Goal: Contribute content: Contribute content

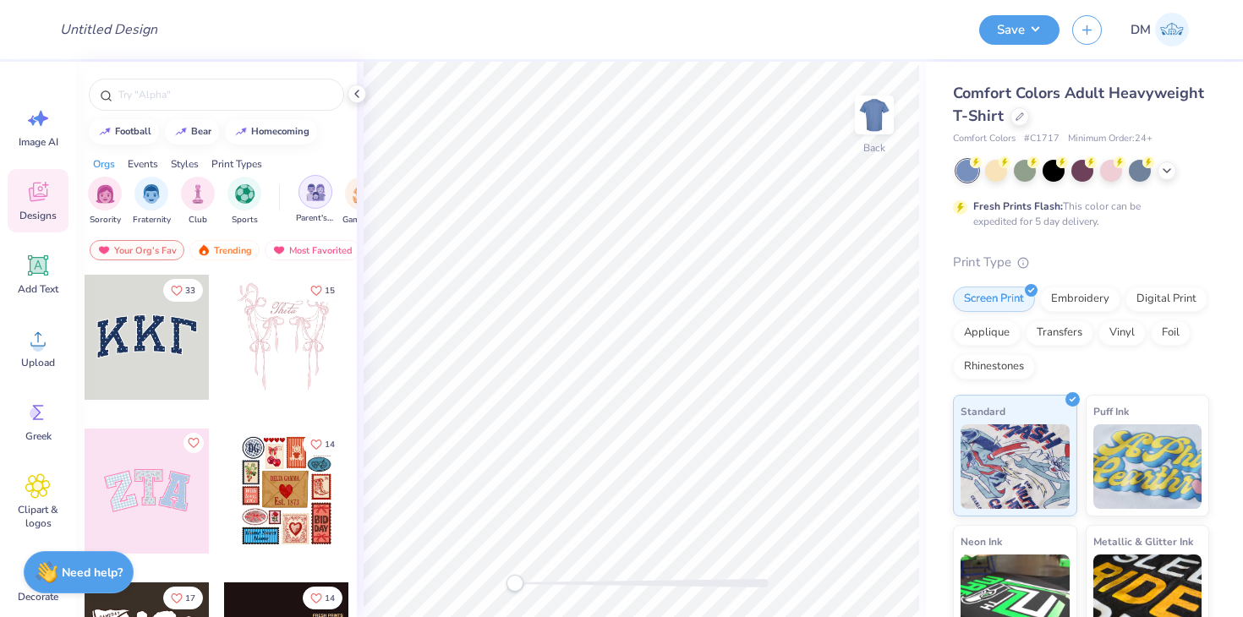
click at [313, 198] on img "filter for Parent's Weekend" at bounding box center [315, 192] width 19 height 19
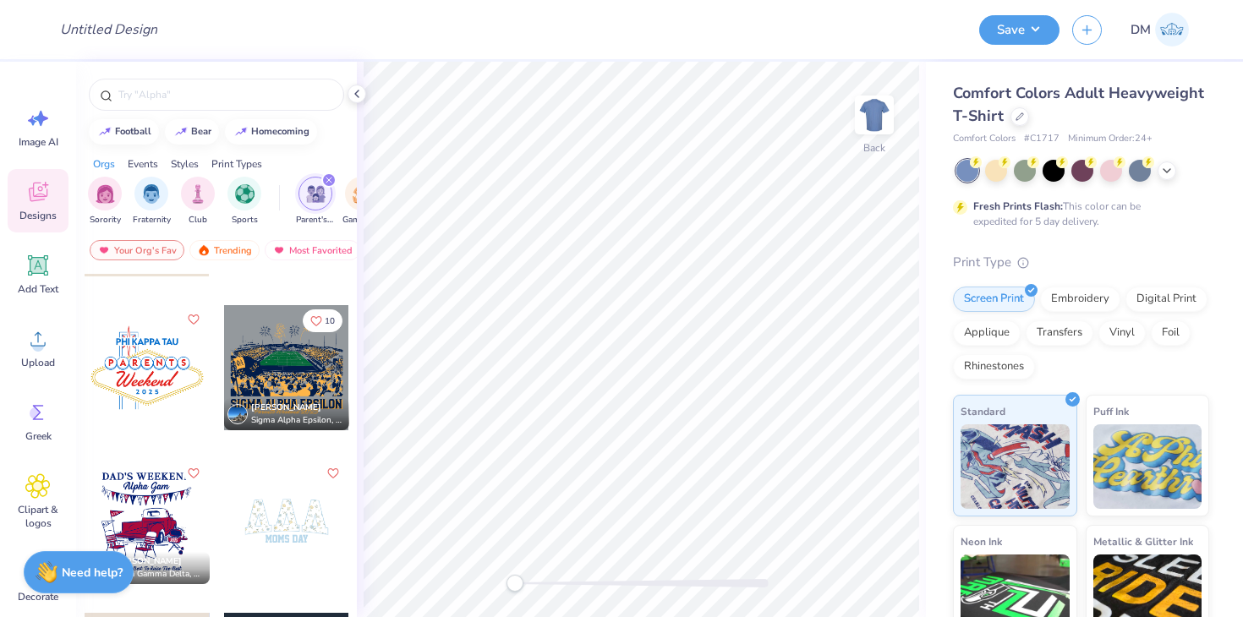
scroll to position [287, 0]
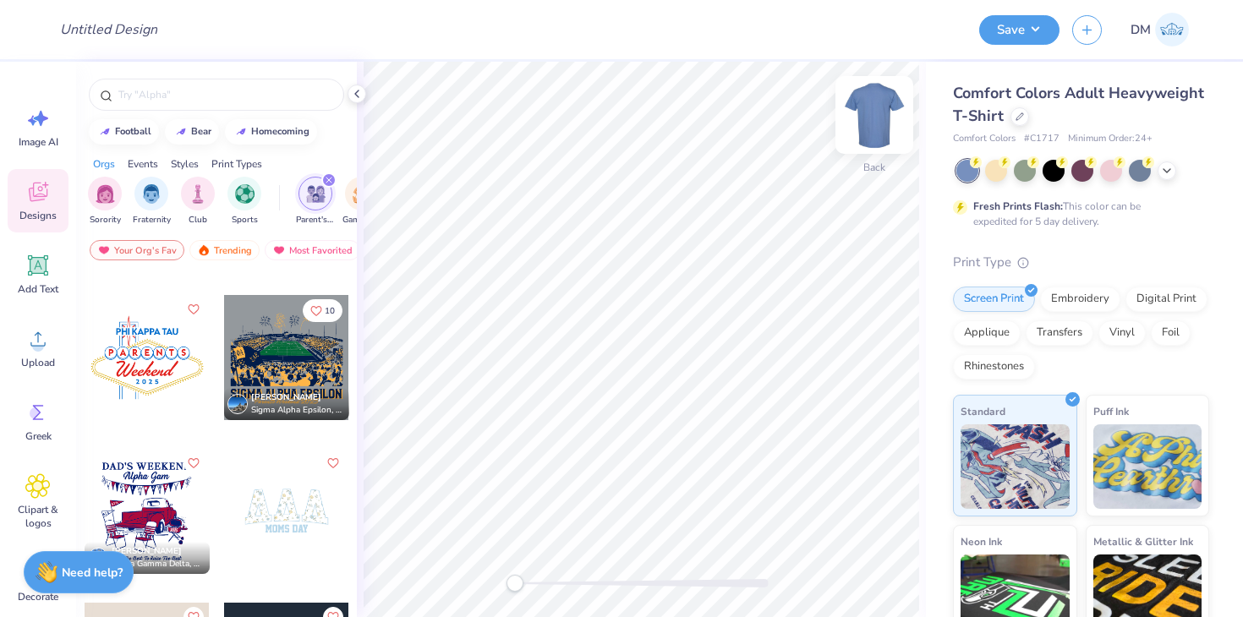
click at [878, 124] on img at bounding box center [874, 115] width 68 height 68
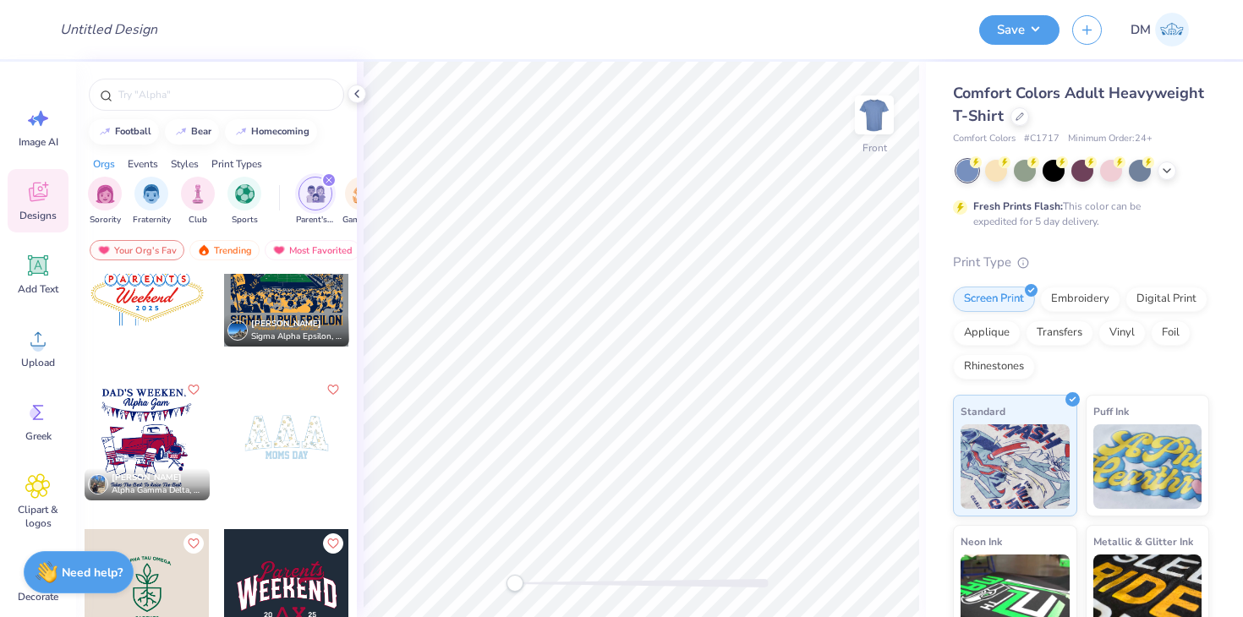
scroll to position [363, 0]
click at [156, 305] on div at bounding box center [147, 282] width 125 height 125
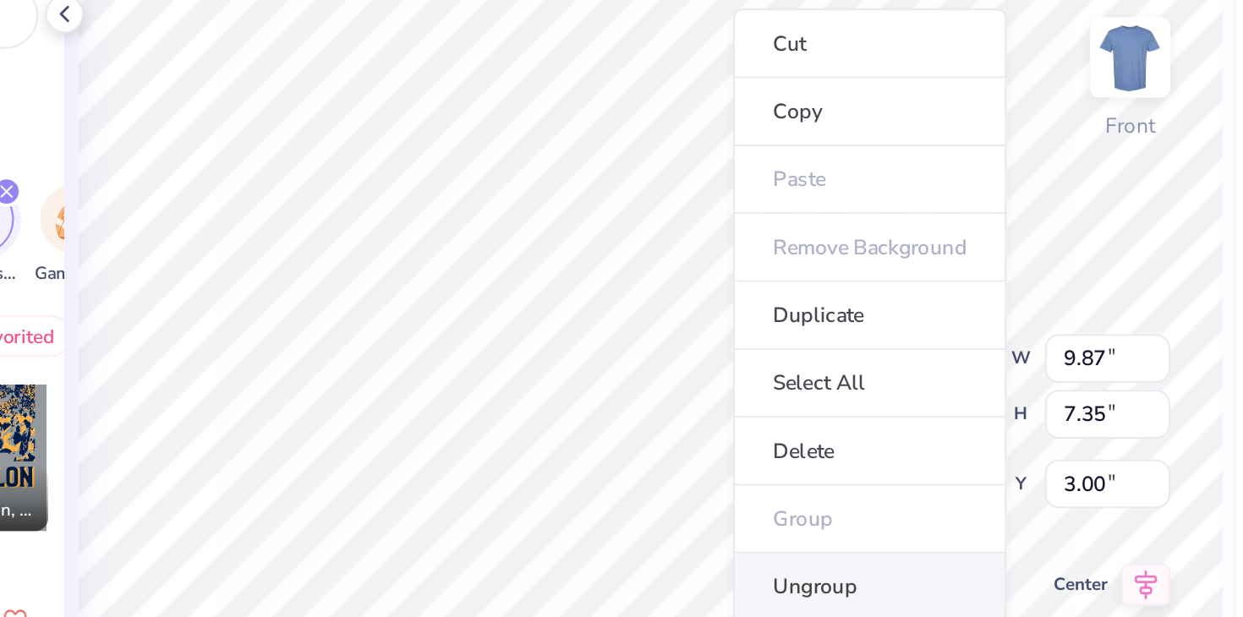
click at [737, 370] on li "Ungroup" at bounding box center [748, 372] width 133 height 33
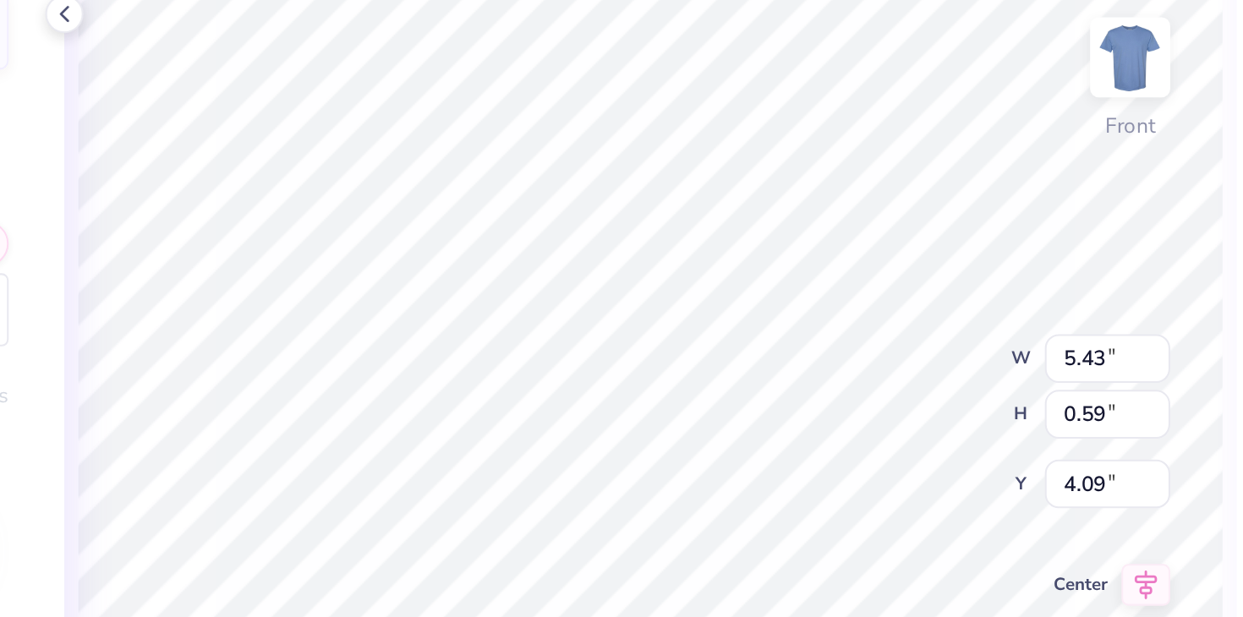
scroll to position [0, 5]
type textarea "PI KAPPA ALPHA"
type input "9.87"
type input "4.98"
type input "5.02"
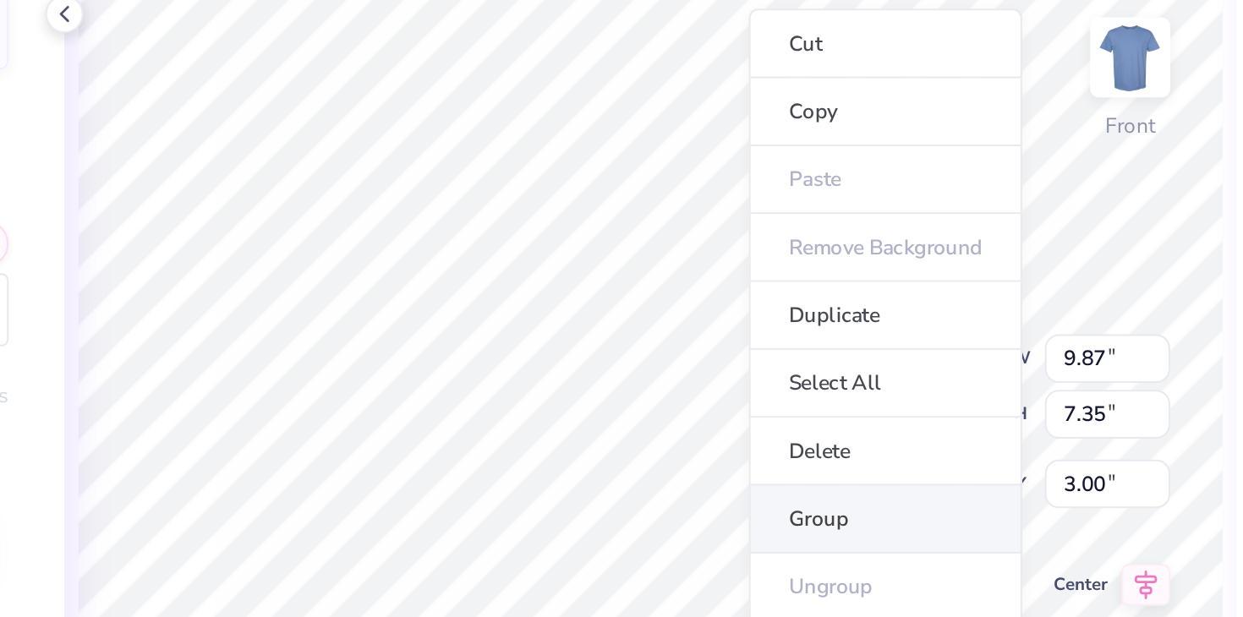
click at [723, 328] on li "Group" at bounding box center [755, 339] width 133 height 33
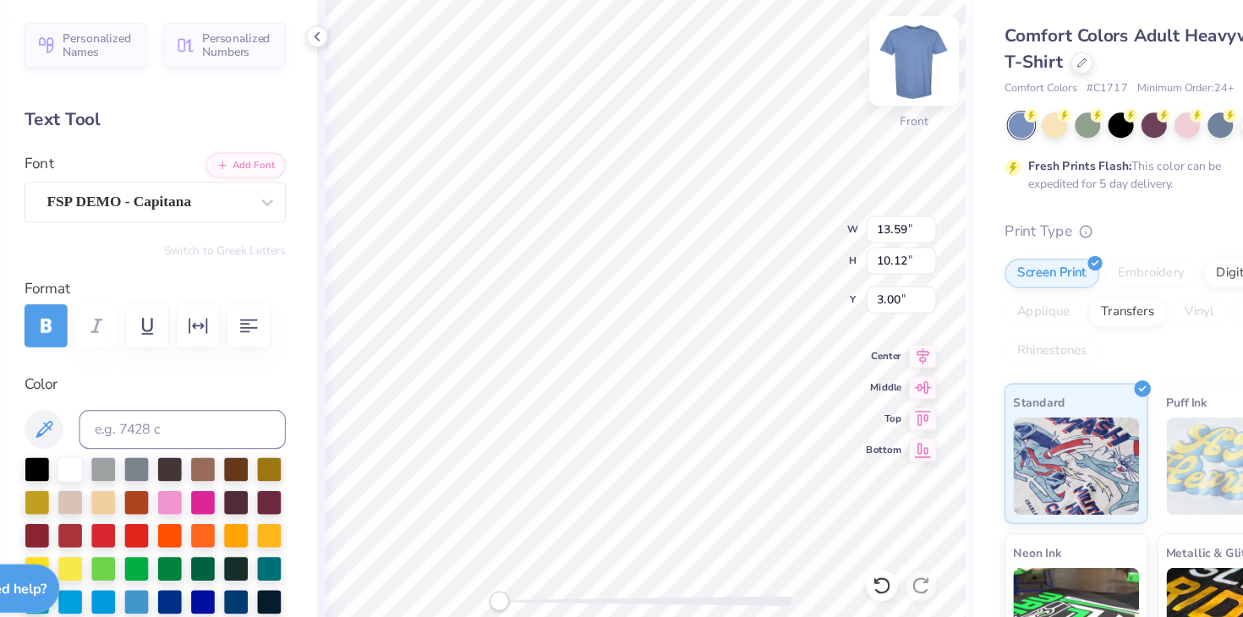
click at [887, 102] on img at bounding box center [874, 115] width 68 height 68
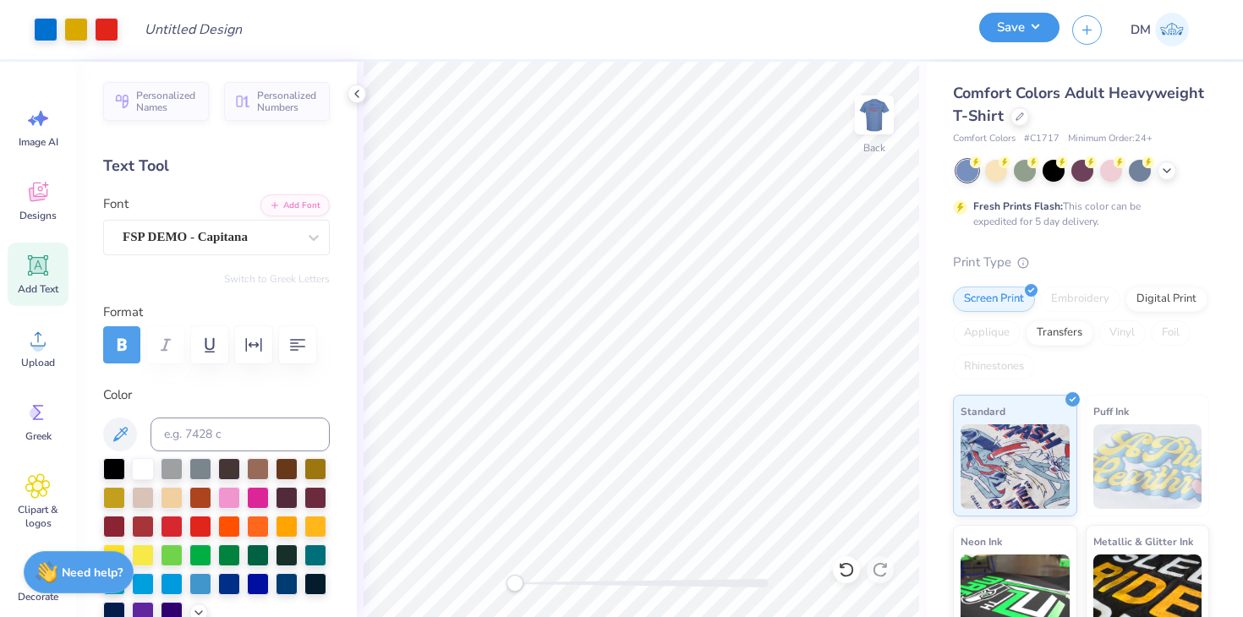
click at [1023, 32] on button "Save" at bounding box center [1019, 28] width 80 height 30
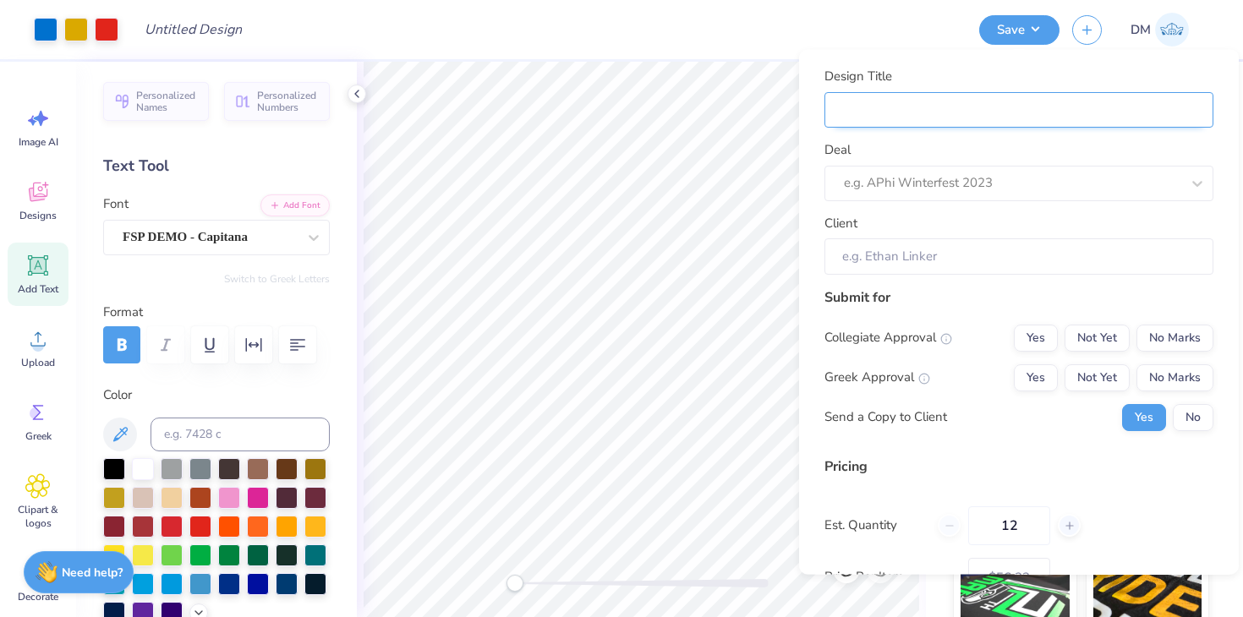
click at [927, 112] on input "Design Title" at bounding box center [1018, 109] width 389 height 36
type input "M"
type input "ME"
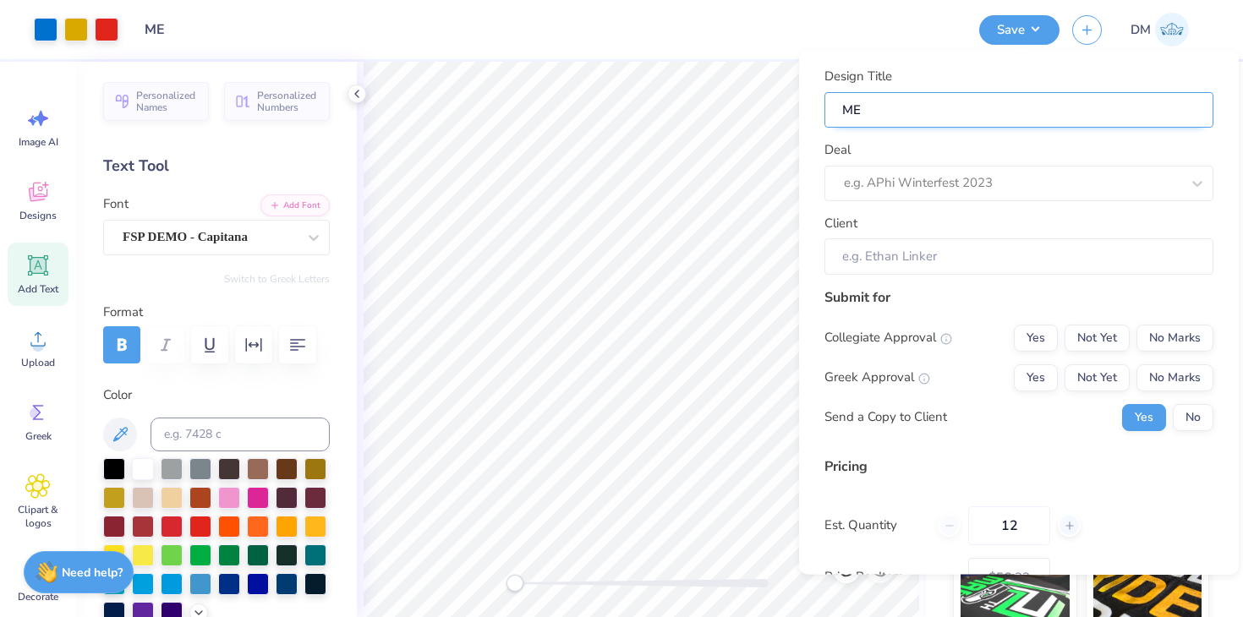
type input "MER"
type input "MERC"
type input "MERCH"
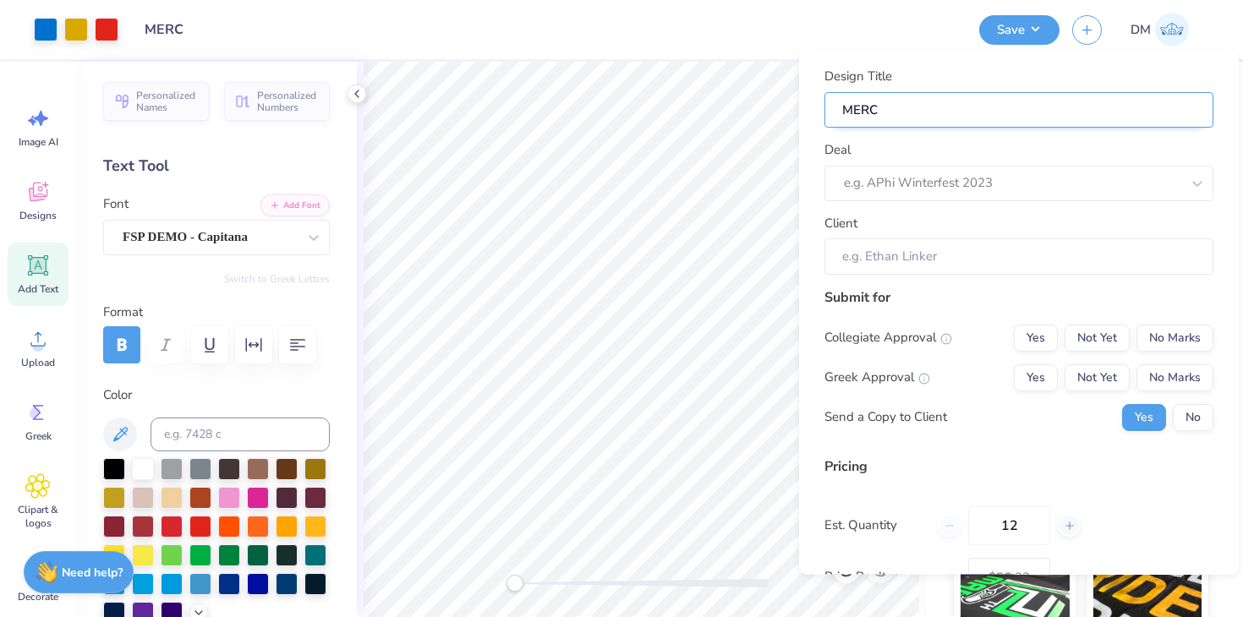
type input "MERCH"
type input "MERCH F"
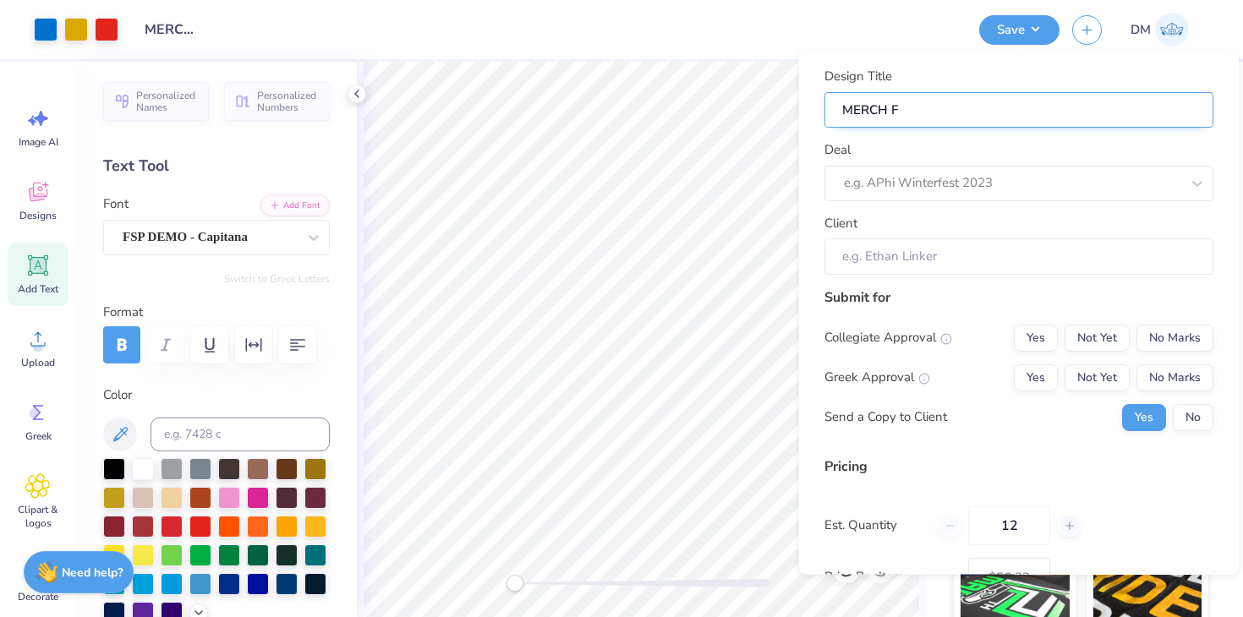
type input "MERCH FO"
type input "MERCH FOR"
type input "MERCH FO"
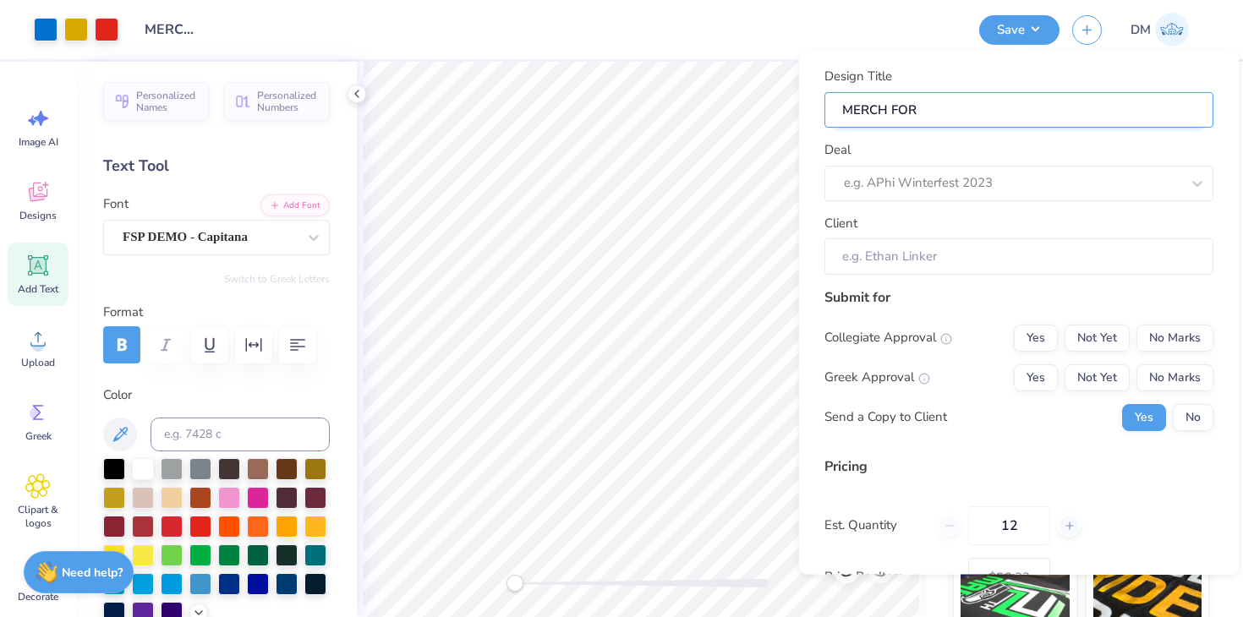
type input "MERCH FO"
type input "MERCH F"
type input "MERCH"
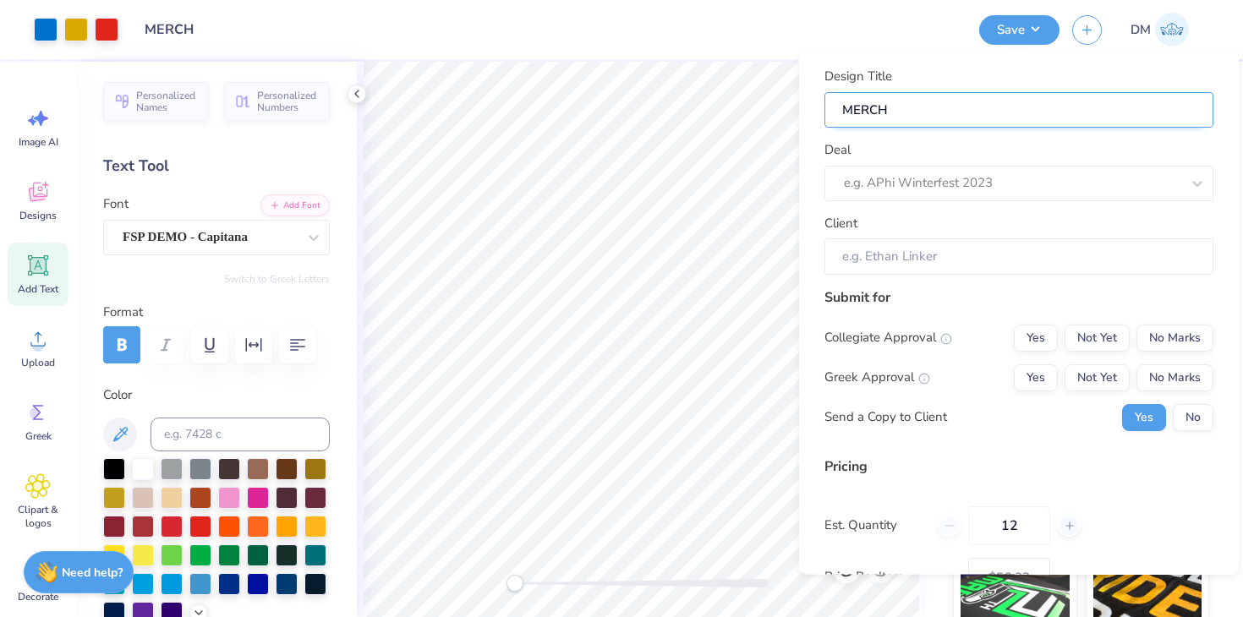
type input "MERCH"
type input "MERC"
type input "MER"
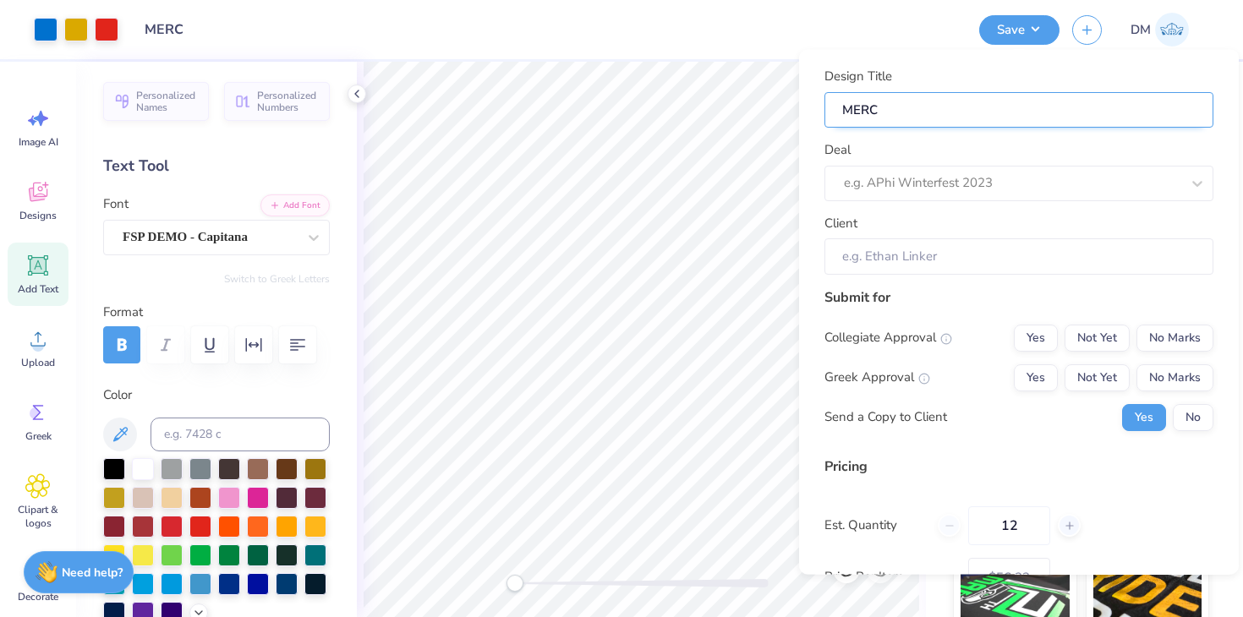
type input "MER"
type input "ME"
type input "M"
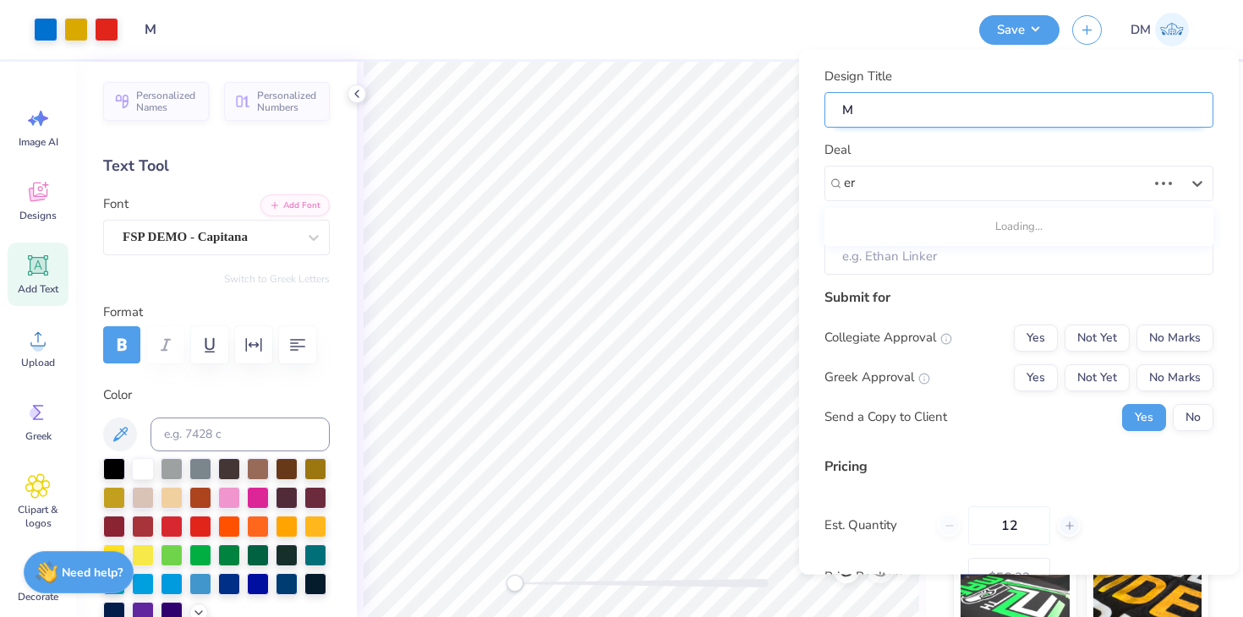
type input "e"
click at [895, 97] on input "M" at bounding box center [1018, 109] width 389 height 36
click at [864, 110] on input "M" at bounding box center [1018, 109] width 389 height 36
type input "Me"
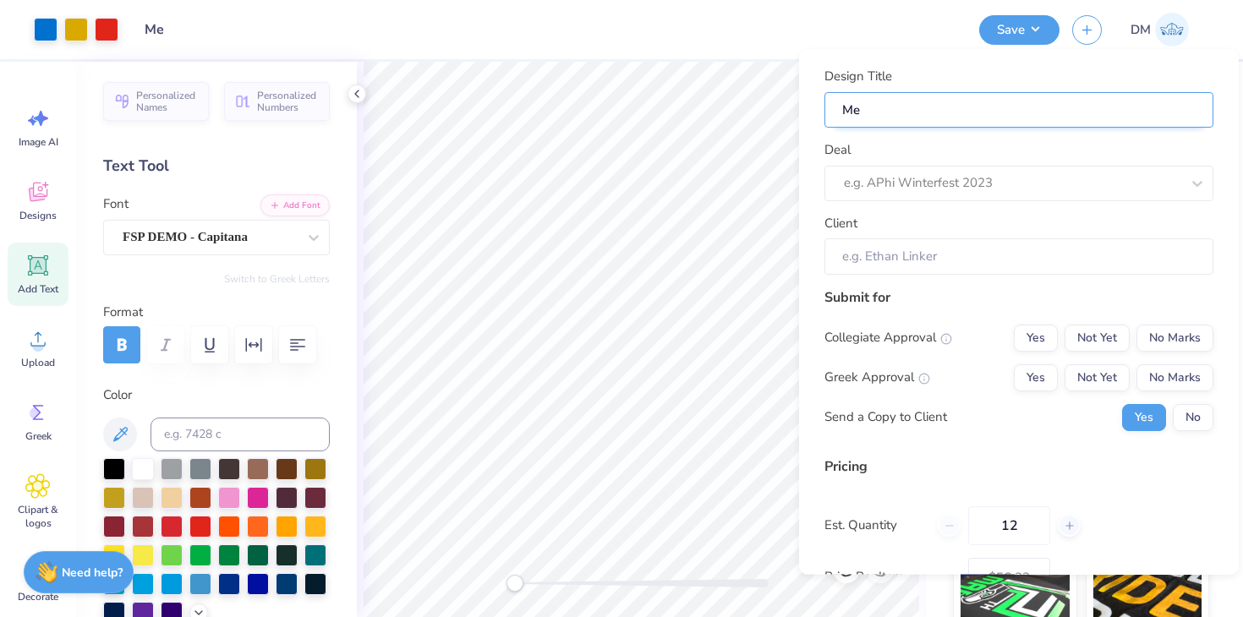
type input "Mer"
type input "Merc"
type input "Merch"
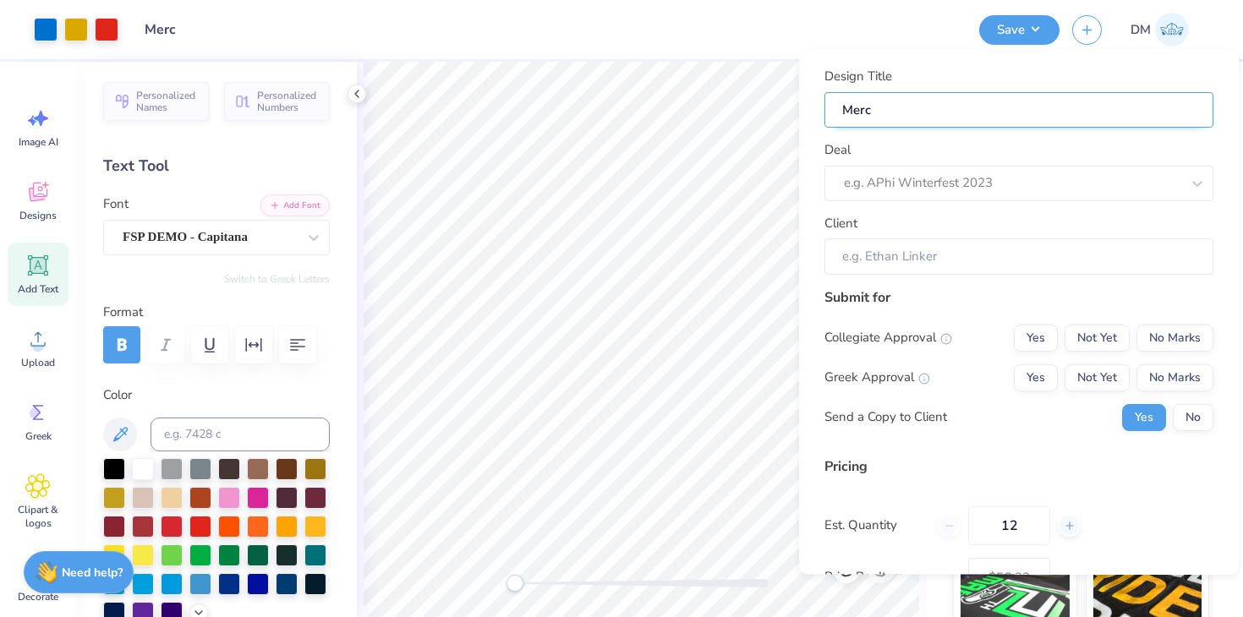
type input "Merch"
type input "Merch f"
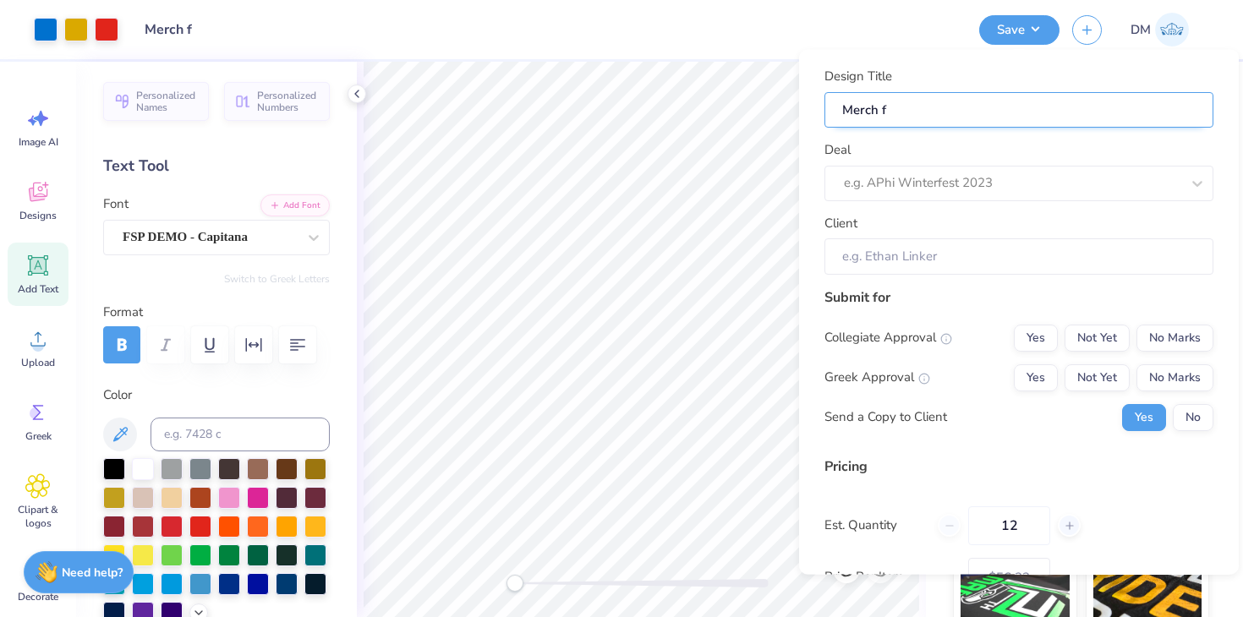
type input "Merch fo"
type input "Merch for"
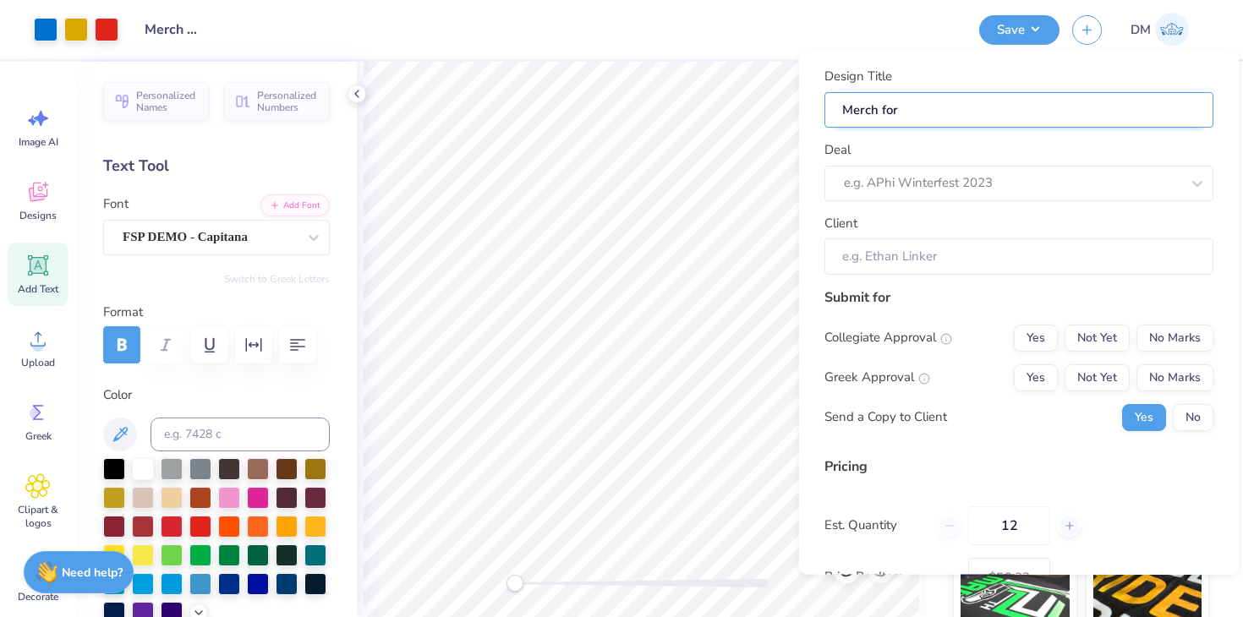
type input "Merch for"
type input "Merch for p"
type input "Merch for pi"
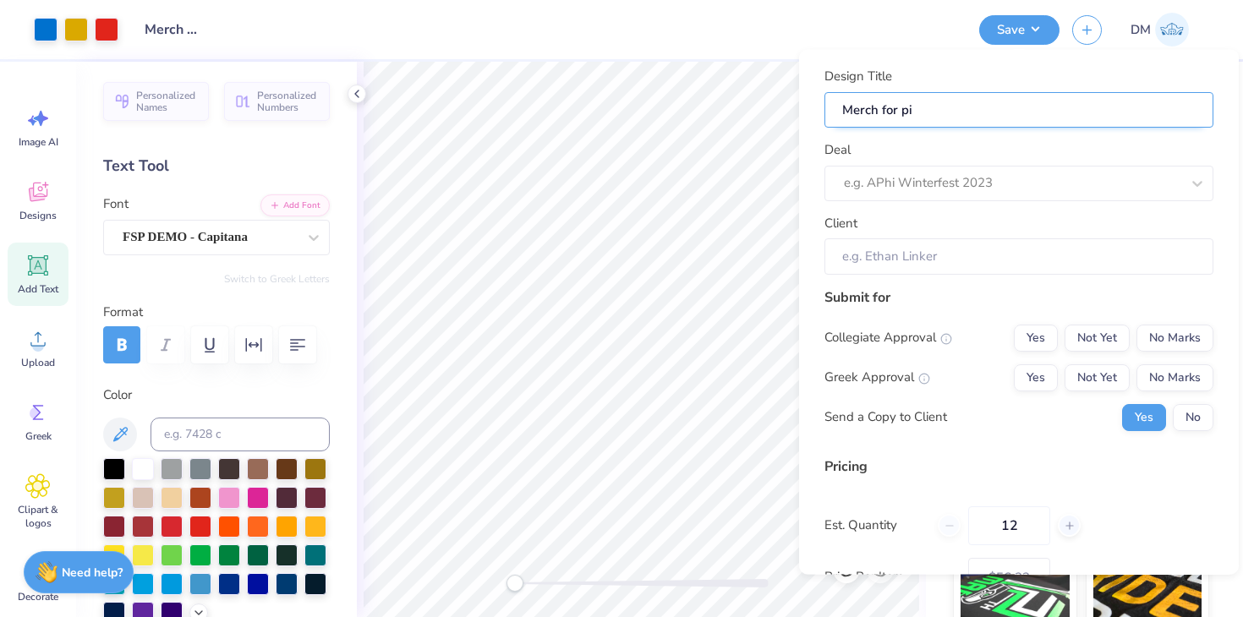
type input "Merch for p"
type input "Merch for"
type input "Merch for {"
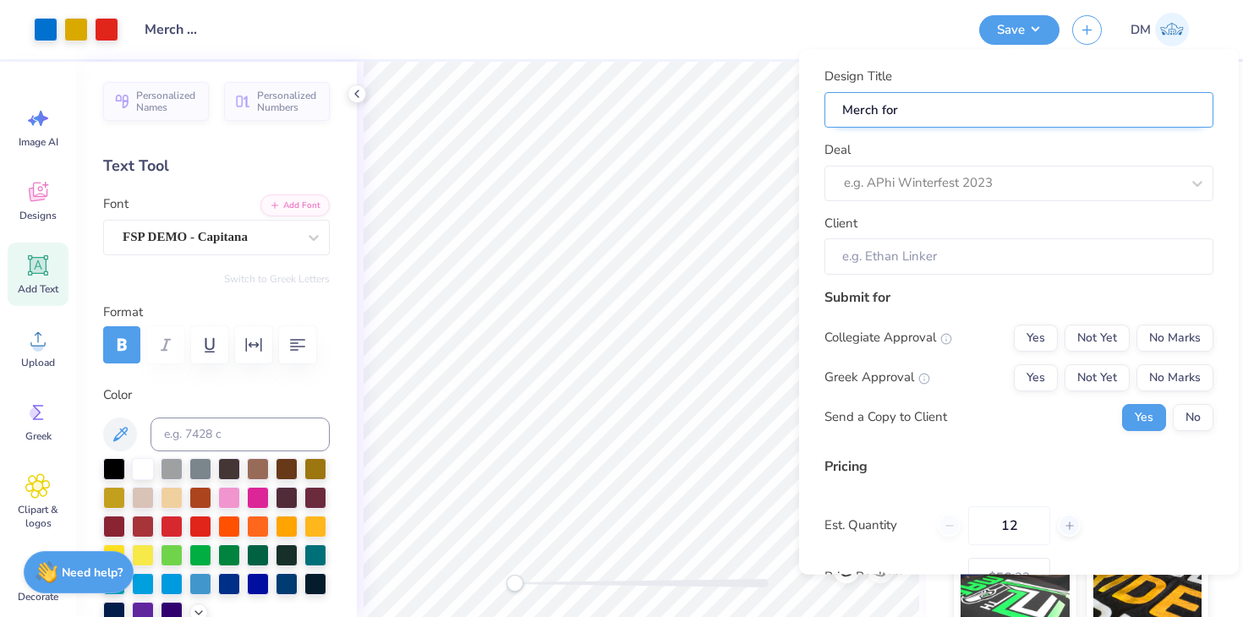
type input "Merch for {"
type input "Merch for"
type input "Merch for P"
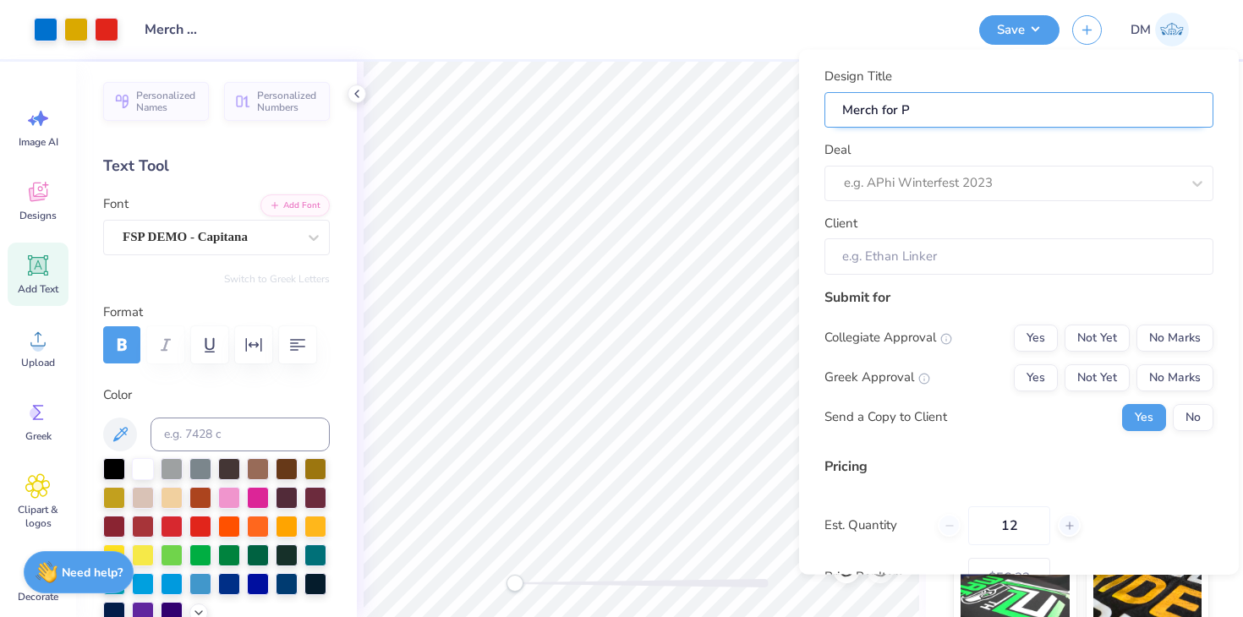
type input "Merch for Pi"
type input "Merch for Pi K"
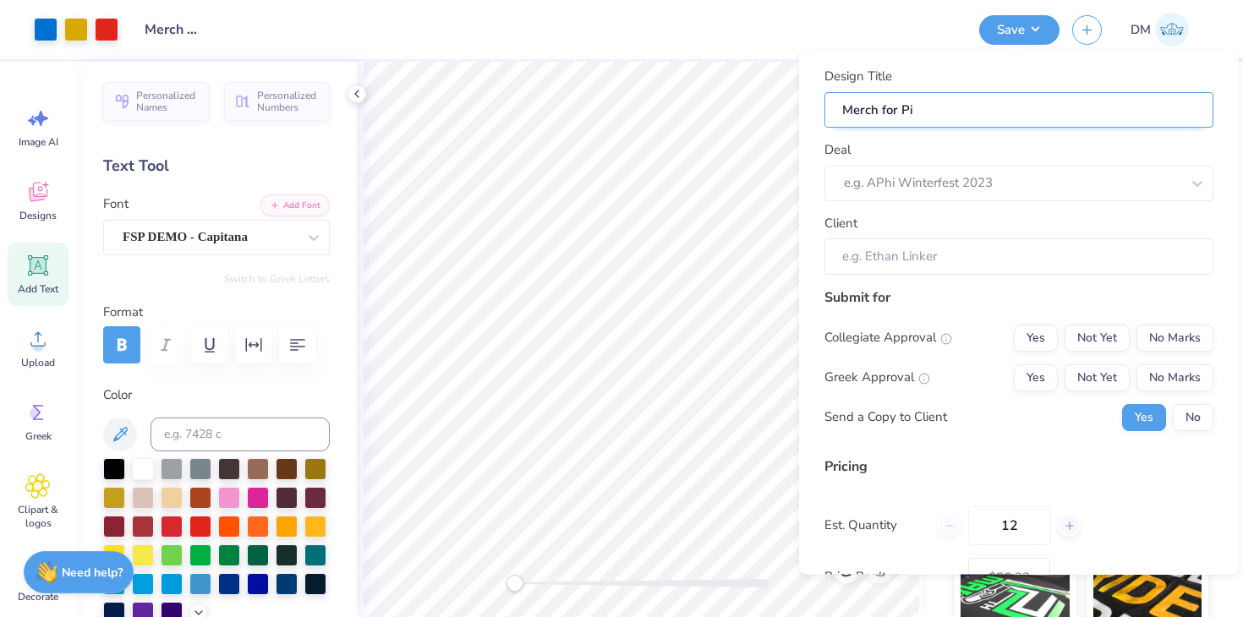
type input "Merch for Pi K"
type input "Merch for Pi Ka"
type input "Merch for Pi Kap"
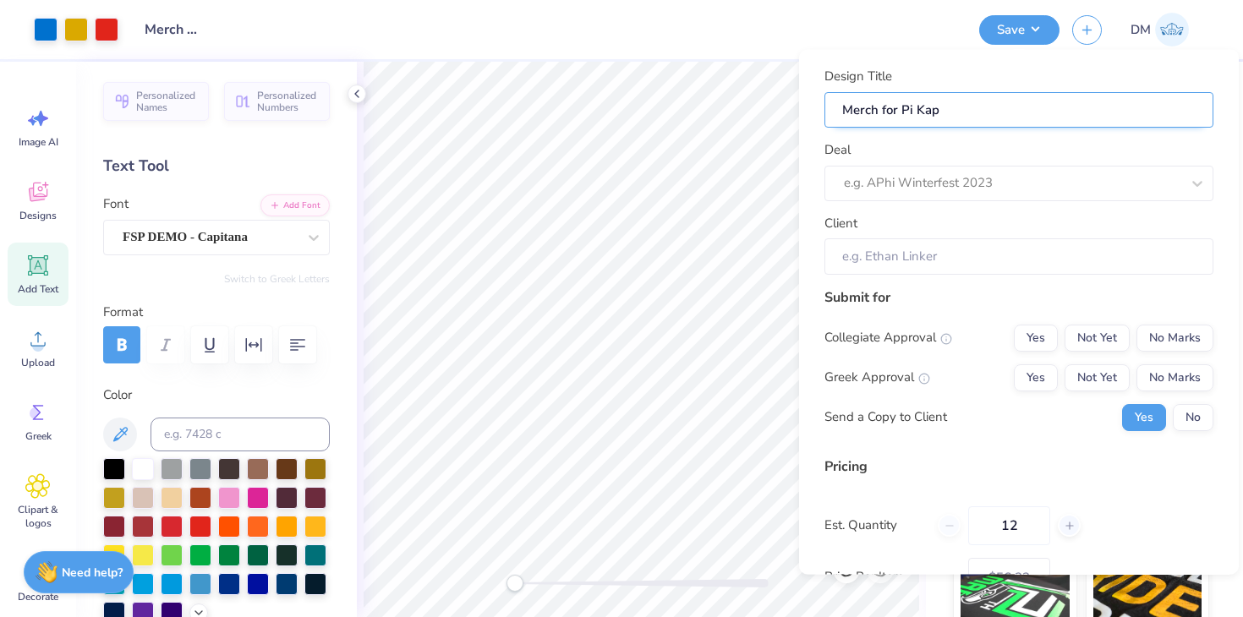
type input "Merch for Pi Kapp"
type input "Merch for Pi Kappa"
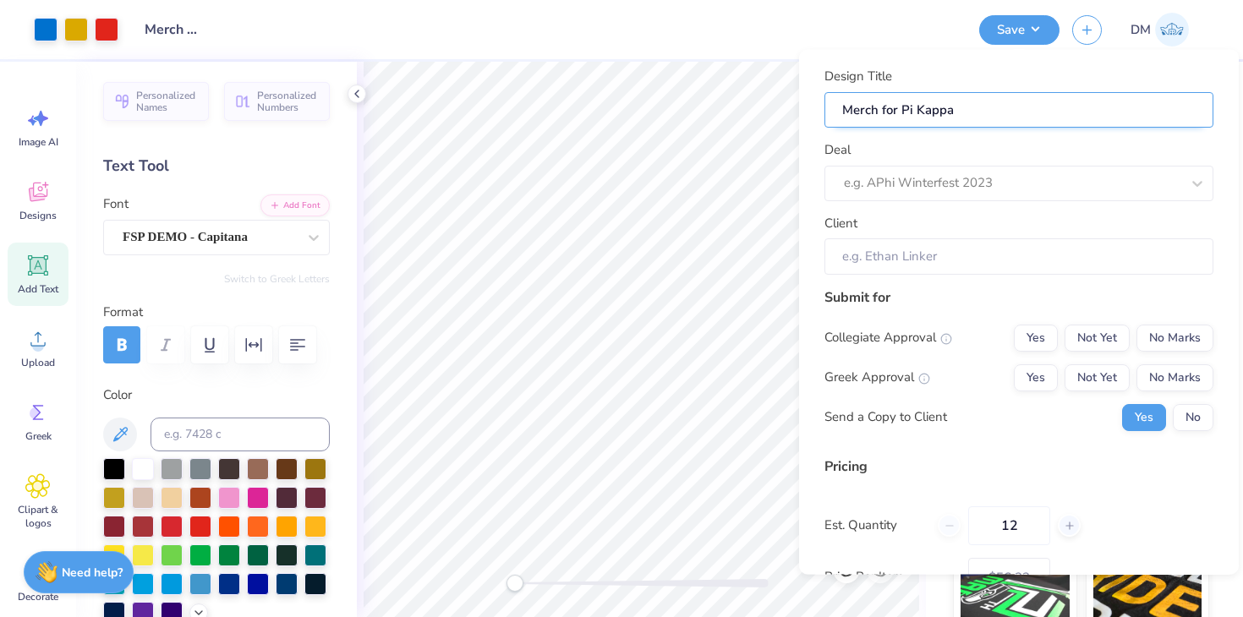
type input "Merch for Pi Kappa"
type input "Merch for Pi Kappa L"
type input "Merch for Pi Kappa LA"
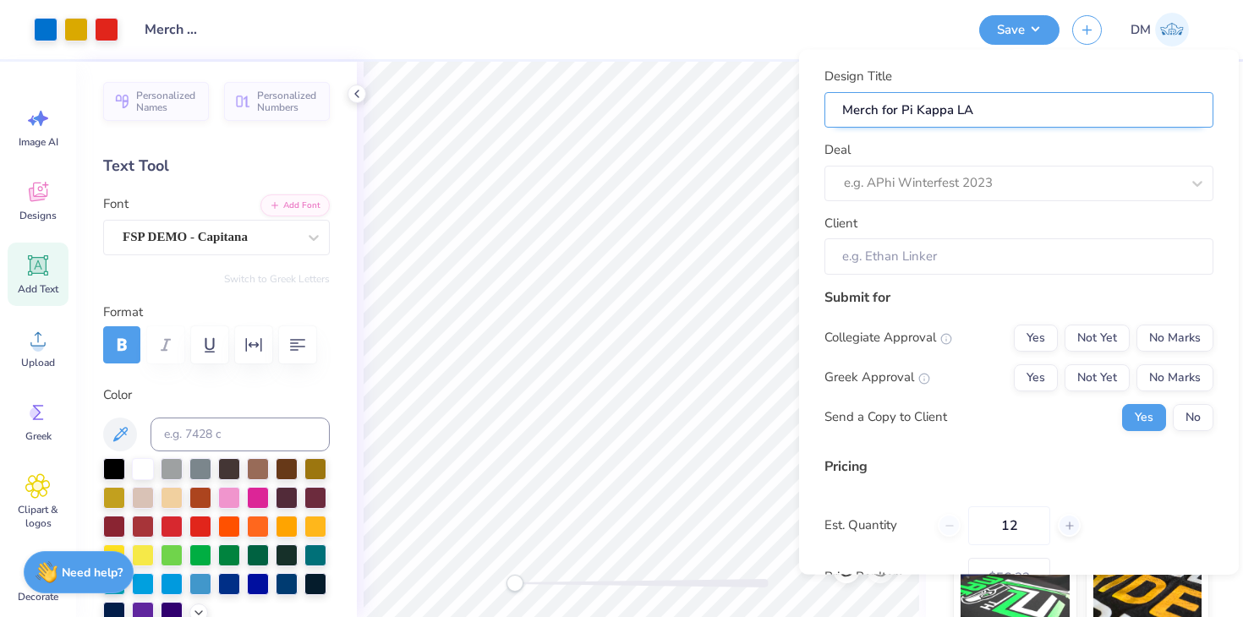
type input "Merch for Pi Kappa LAp"
type input "Merch for Pi Kappa LAph"
type input "Merch for Pi Kappa LApha"
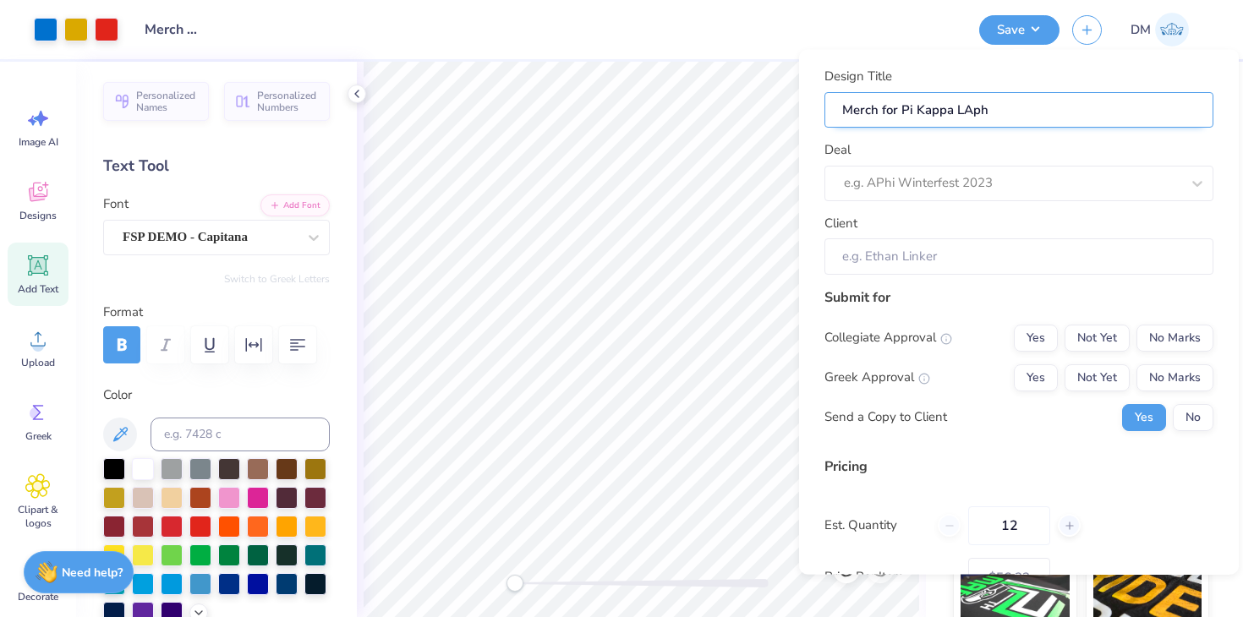
type input "Merch for Pi Kappa LApha"
type input "Merch for Pi Kappa LAph"
type input "Merch for Pi Kappa LAp"
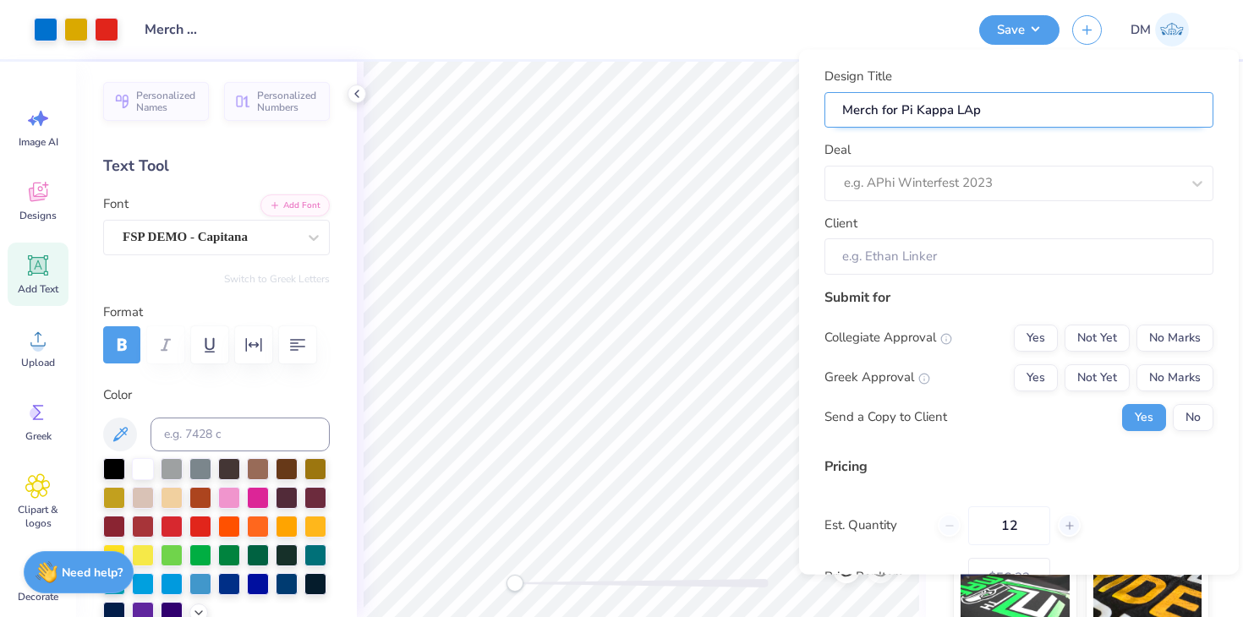
type input "Merch for Pi Kappa LA"
type input "Merch for Pi Kappa L"
type input "Merch for Pi Kappa"
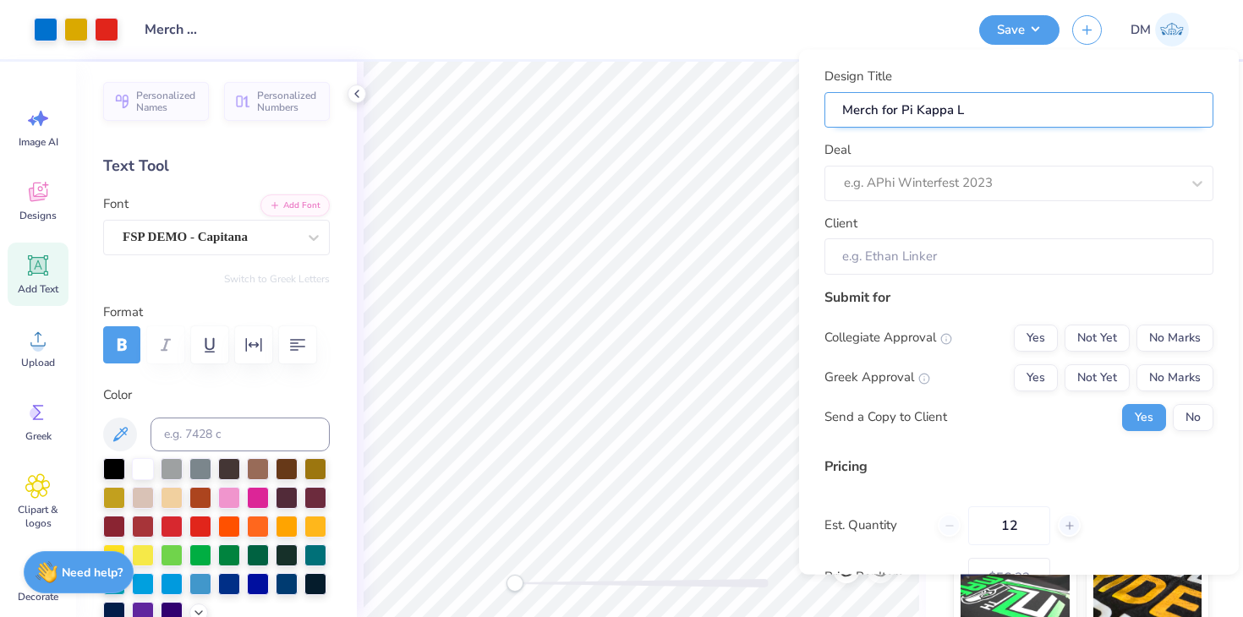
type input "Merch for Pi Kappa"
type input "Merch for Pi Kappa A"
type input "Merch for Pi Kappa Al"
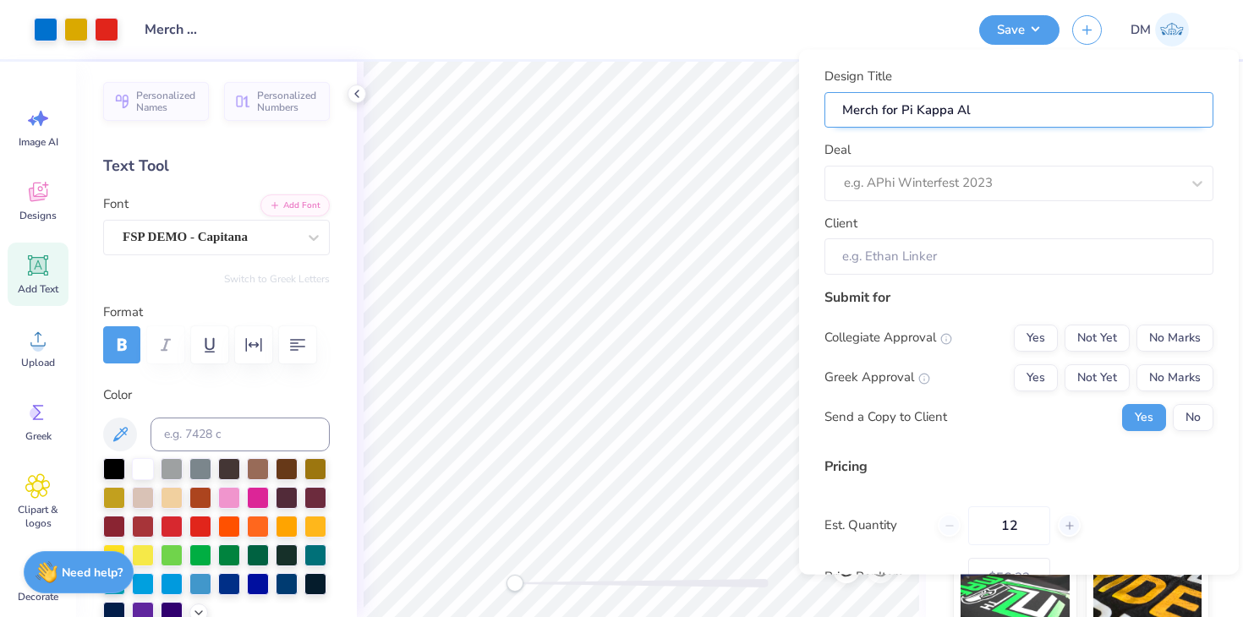
type input "Merch for Pi Kappa Alp"
type input "Merch for Pi Kappa Alph"
type input "Merch for Pi Kappa Alpha"
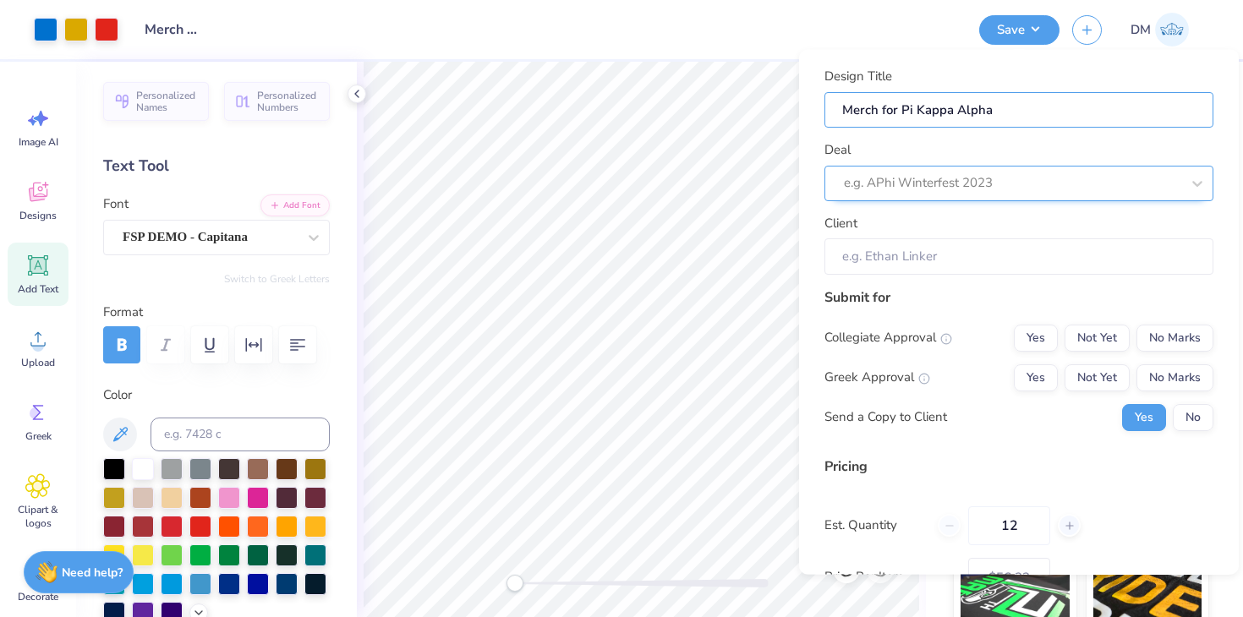
type input "Merch for Pi Kappa Alpha"
click at [968, 167] on div "e.g. APhi Winterfest 2023" at bounding box center [1018, 183] width 389 height 36
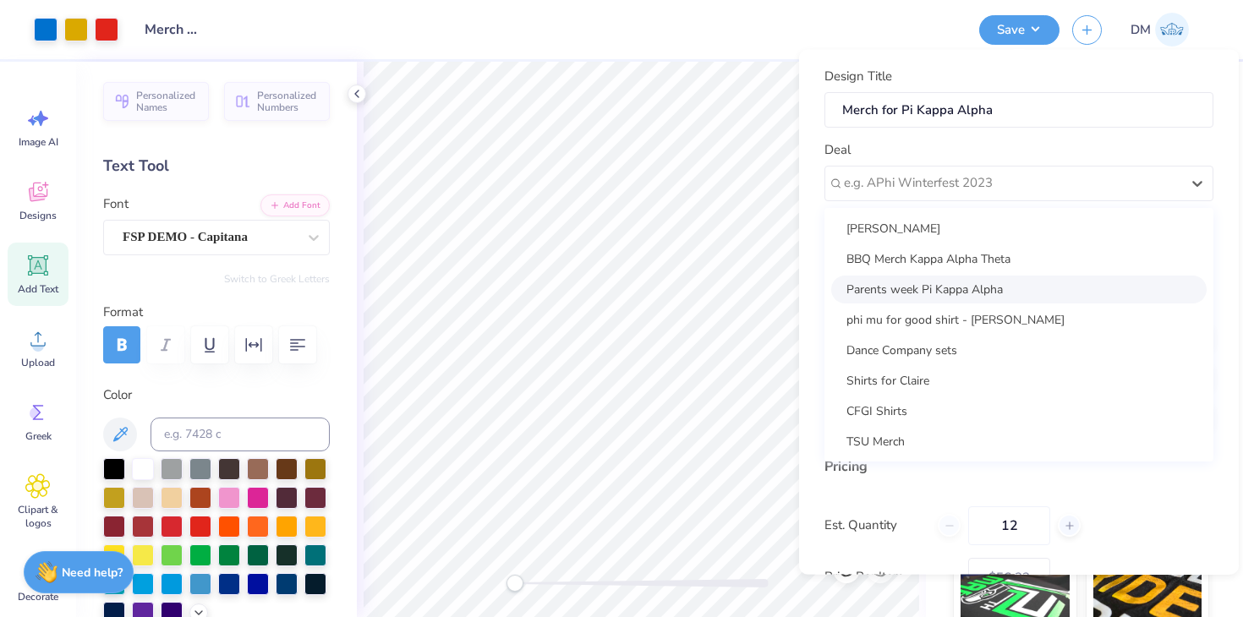
click at [961, 287] on div "Parents week Pi Kappa Alpha" at bounding box center [1018, 289] width 375 height 28
type input "[PERSON_NAME]"
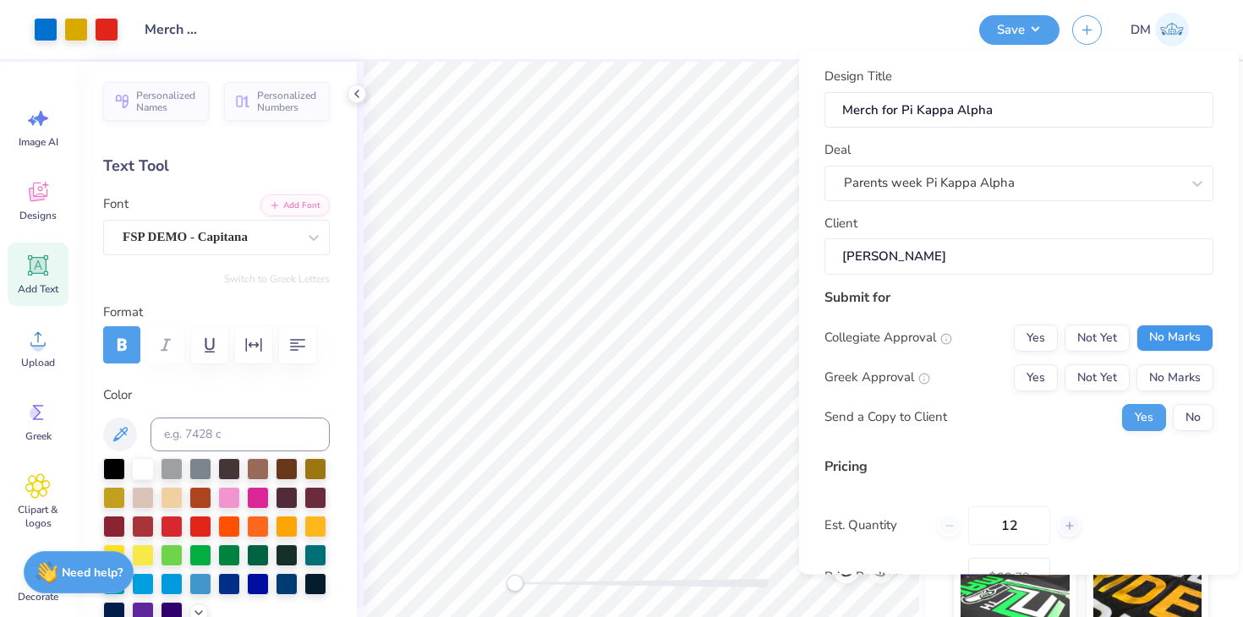
click at [1177, 335] on button "No Marks" at bounding box center [1174, 337] width 77 height 27
click at [1104, 361] on div "Collegiate Approval Yes Not Yet No Marks Greek Approval Yes Not Yet No Marks Se…" at bounding box center [1018, 377] width 389 height 107
click at [1104, 372] on button "Not Yet" at bounding box center [1097, 377] width 65 height 27
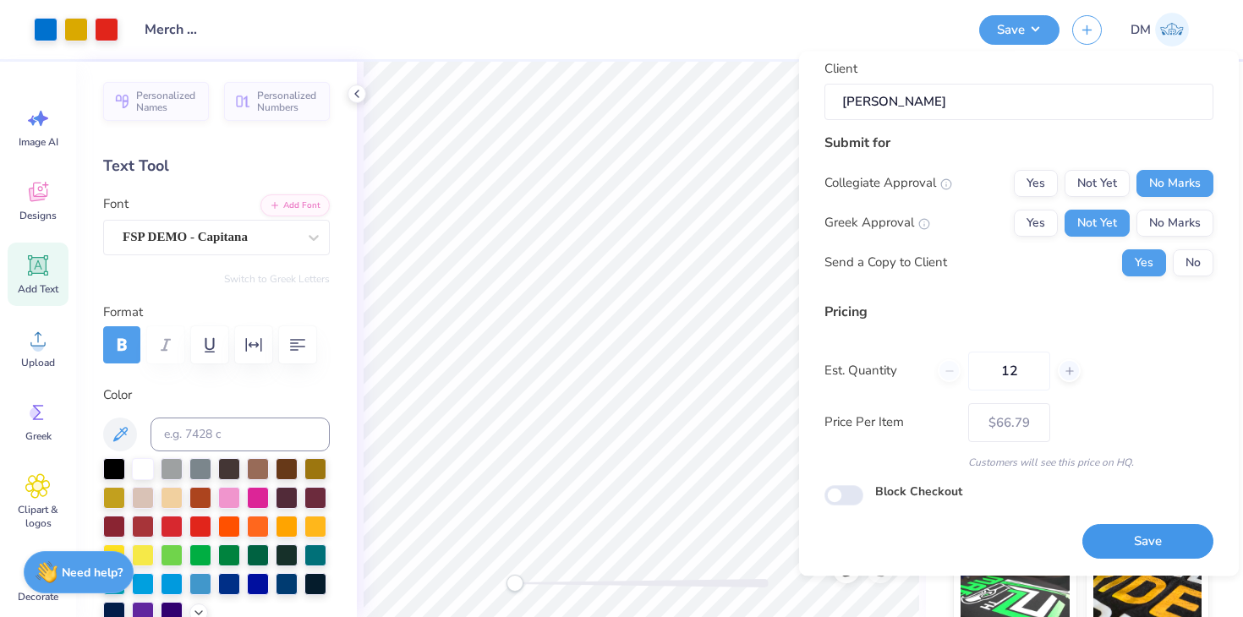
click at [1126, 555] on button "Save" at bounding box center [1147, 542] width 131 height 35
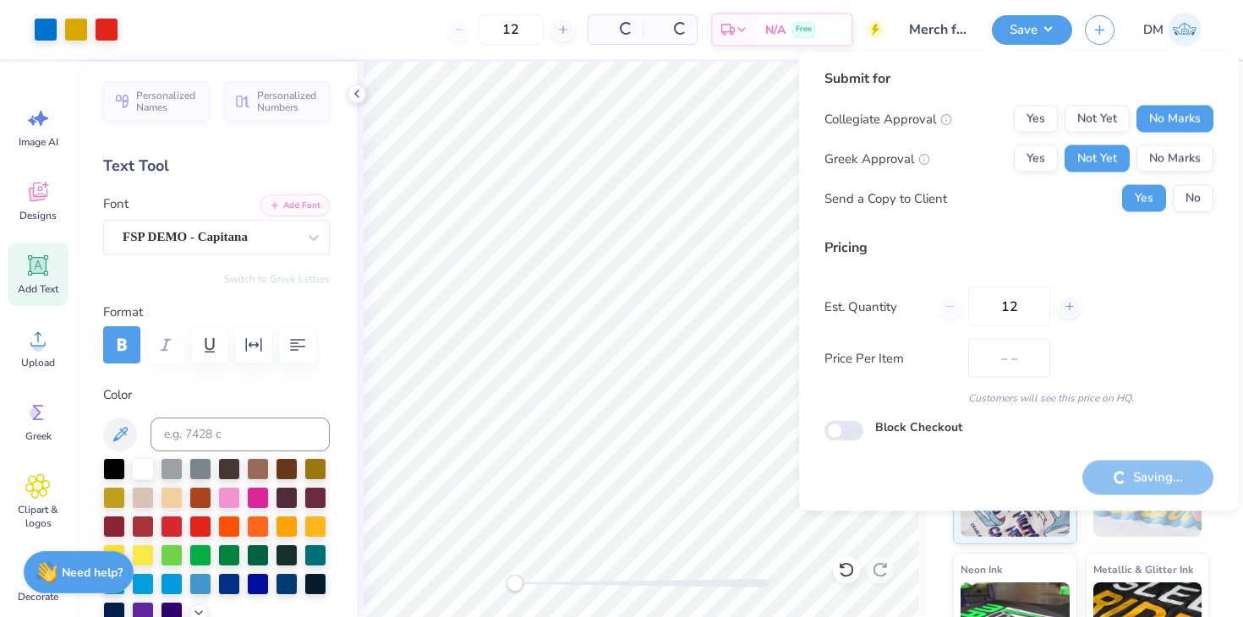
type input "$56.32"
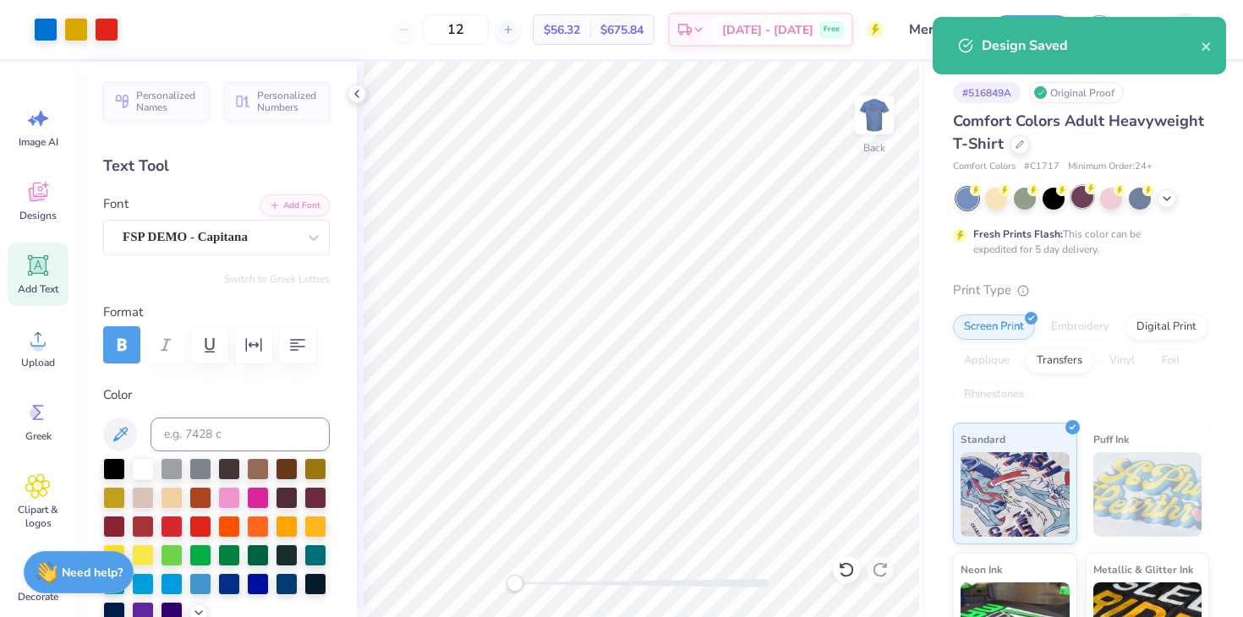
click at [1085, 201] on div at bounding box center [1082, 197] width 22 height 22
click at [1163, 200] on icon at bounding box center [1167, 199] width 14 height 14
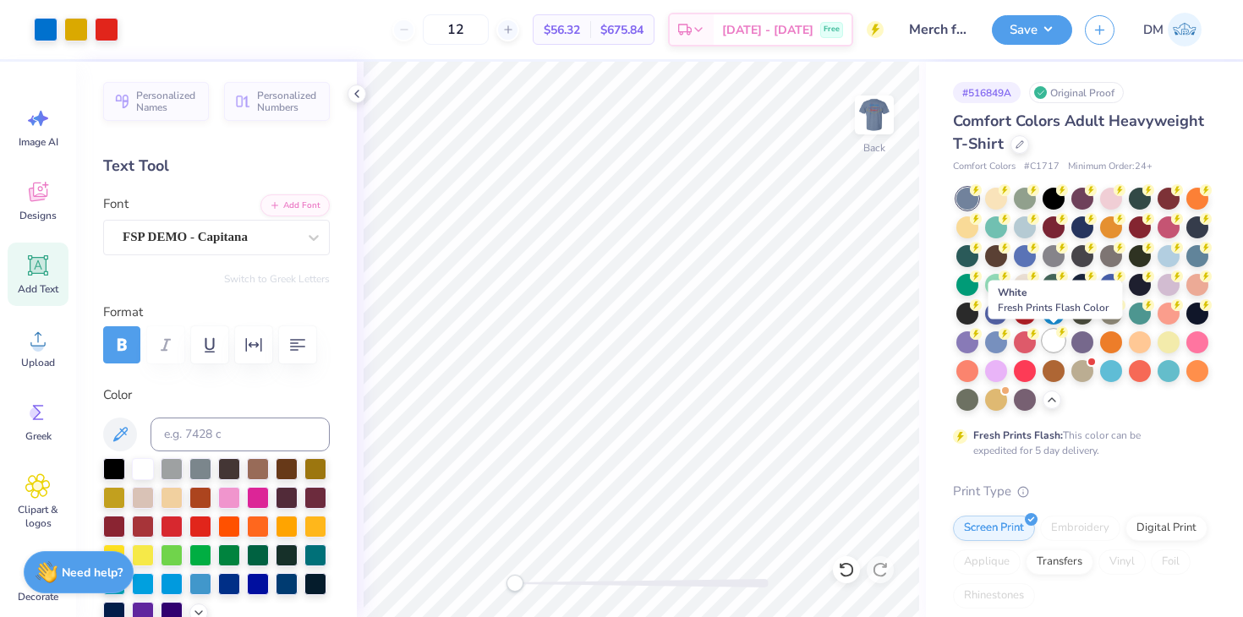
click at [1056, 344] on div at bounding box center [1054, 341] width 22 height 22
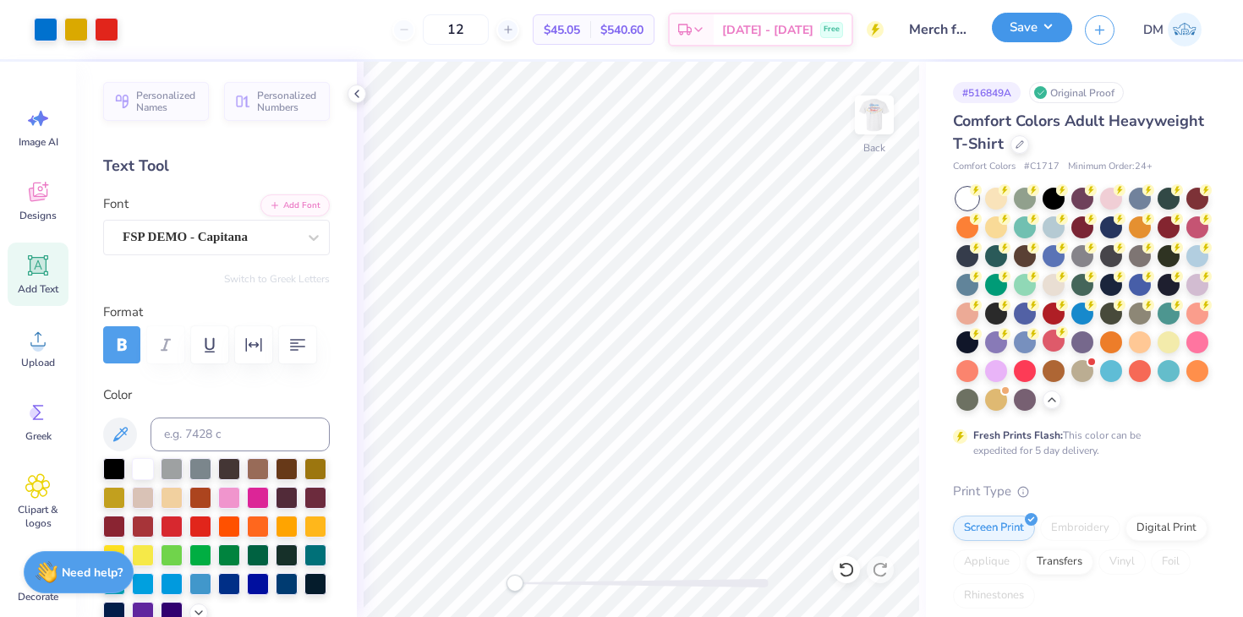
click at [1014, 19] on button "Save" at bounding box center [1032, 28] width 80 height 30
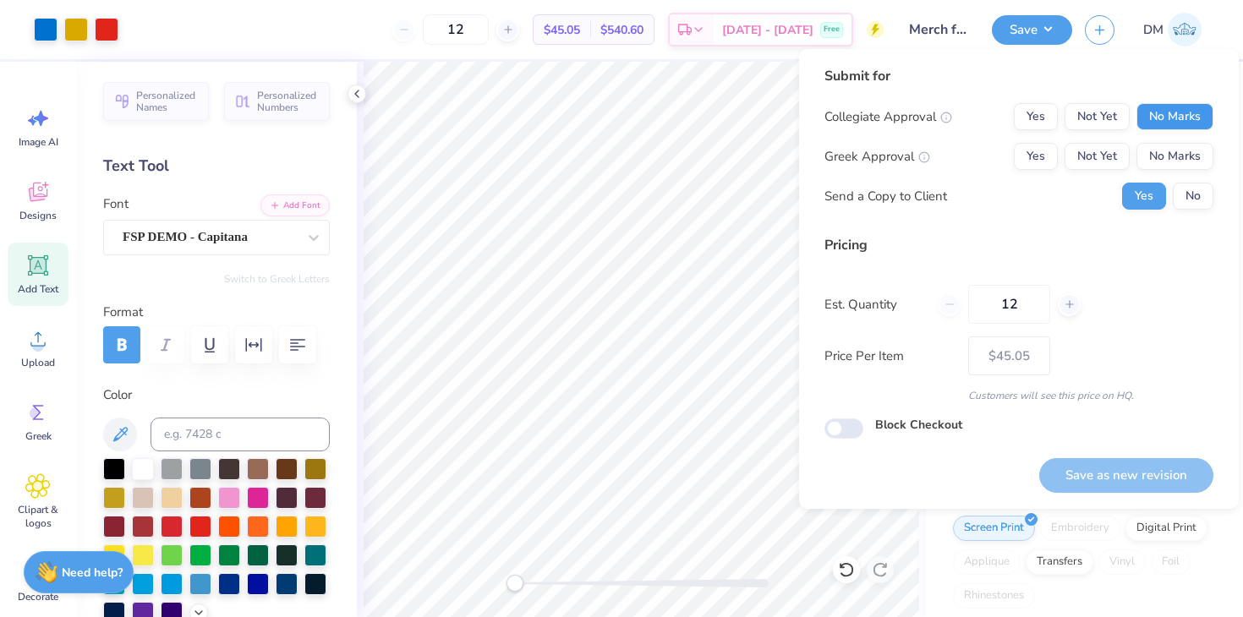
click at [1180, 107] on button "No Marks" at bounding box center [1174, 116] width 77 height 27
click at [1116, 160] on button "Not Yet" at bounding box center [1097, 156] width 65 height 27
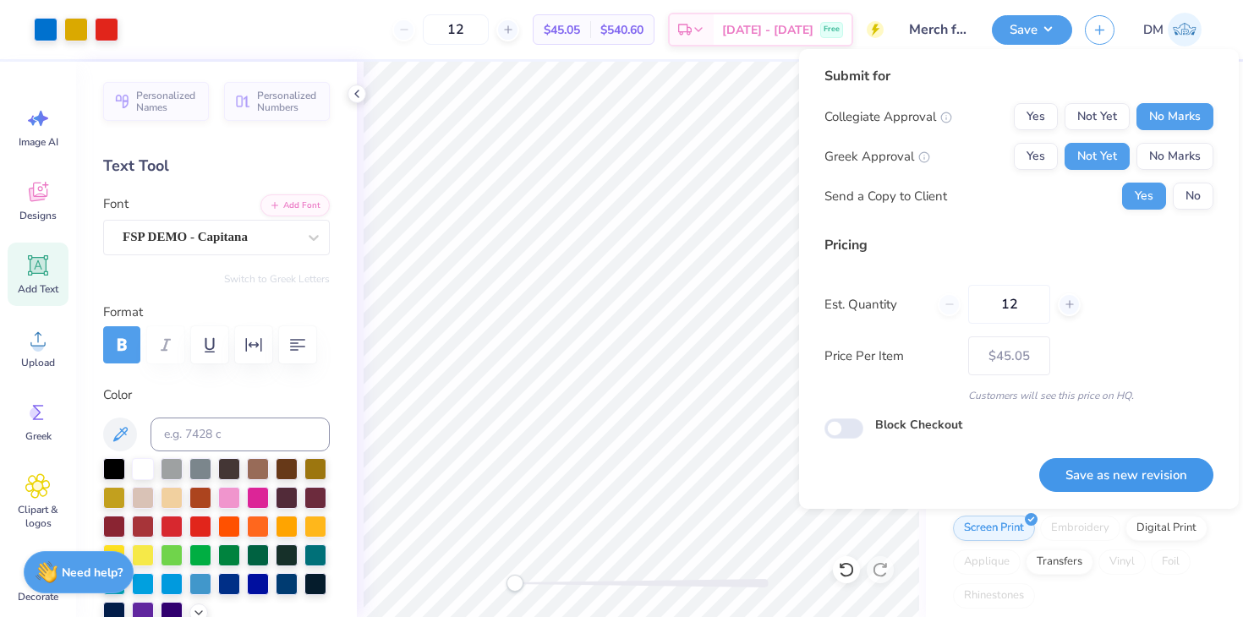
click at [1135, 474] on button "Save as new revision" at bounding box center [1126, 475] width 174 height 35
type input "$45.05"
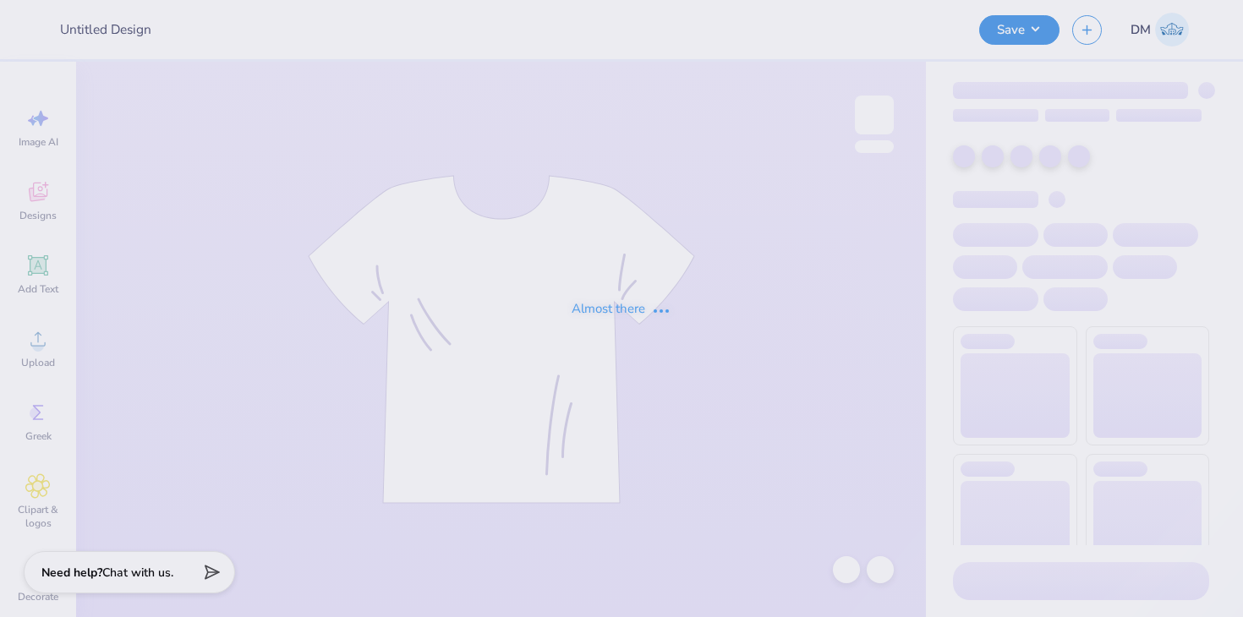
type input "Merch for Pi Kappa Alpha"
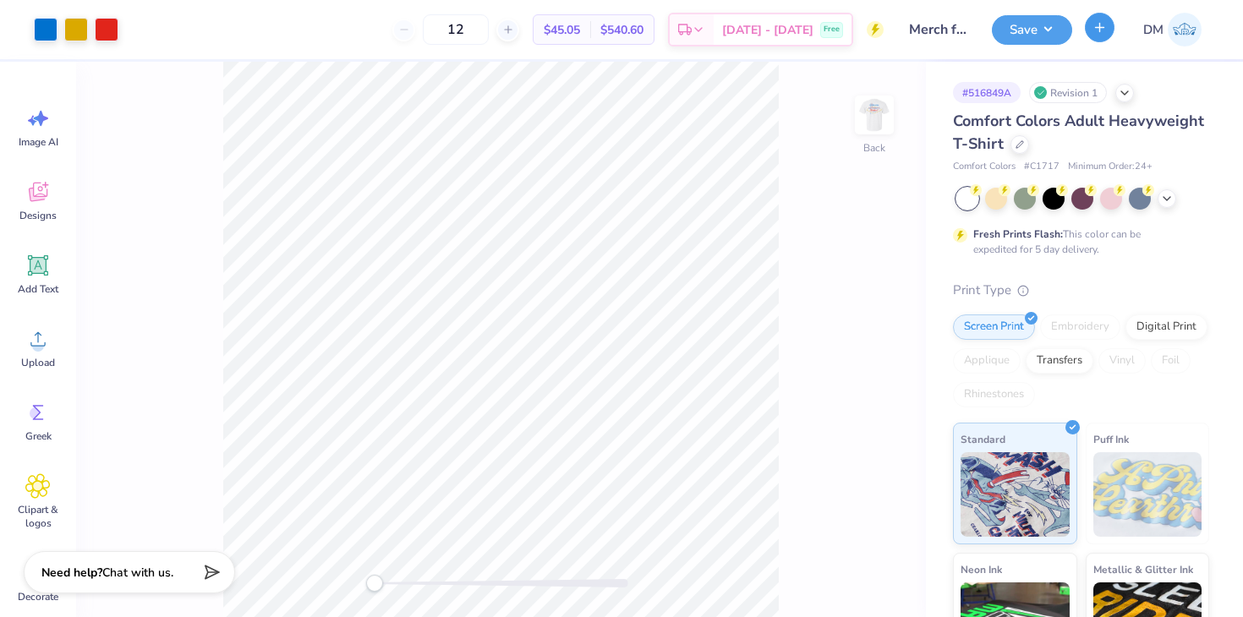
click at [1109, 21] on button "button" at bounding box center [1100, 28] width 30 height 30
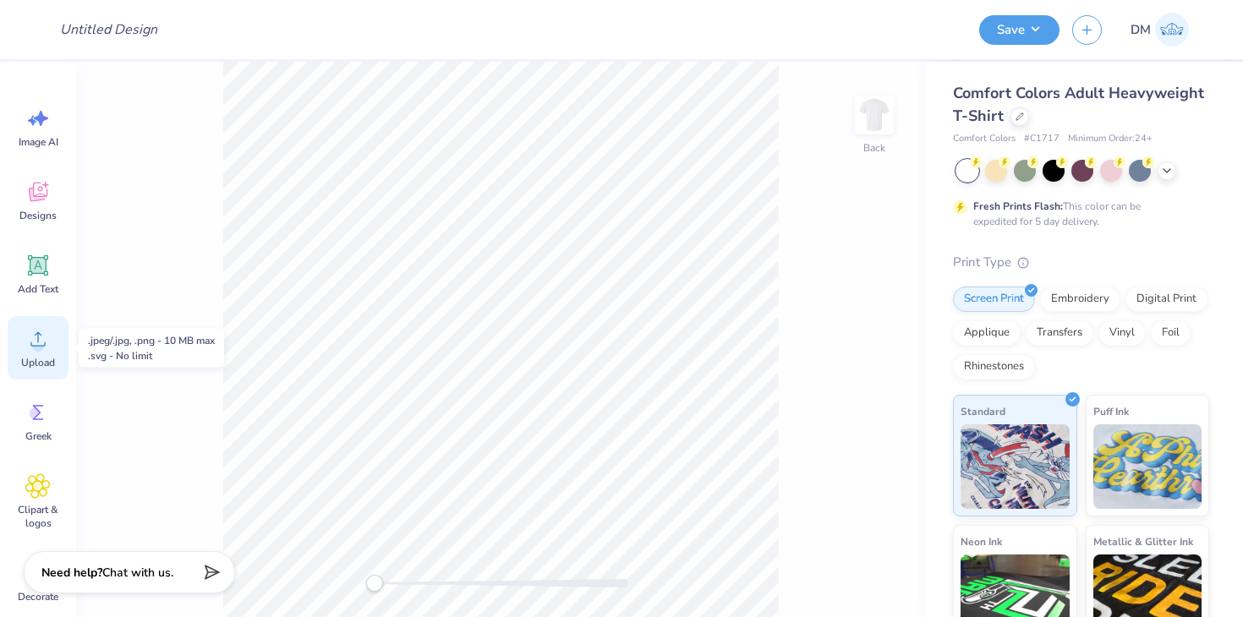
click at [41, 364] on span "Upload" at bounding box center [38, 363] width 34 height 14
click at [30, 209] on span "Designs" at bounding box center [37, 216] width 37 height 14
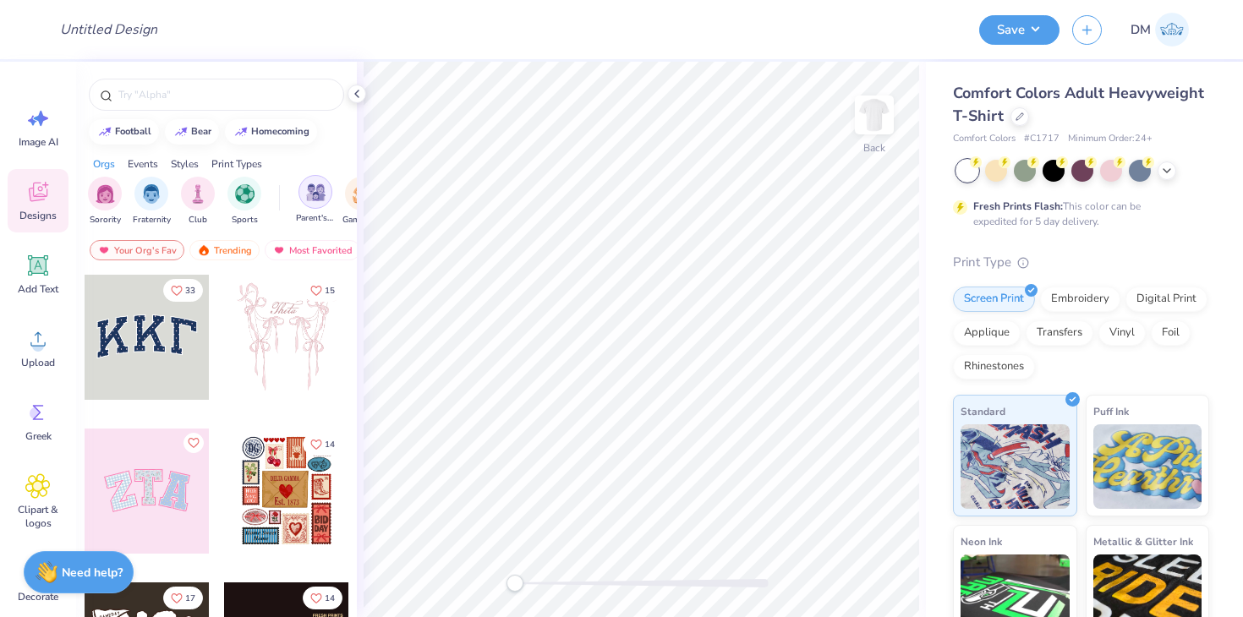
click at [323, 203] on div "filter for Parent's Weekend" at bounding box center [315, 192] width 34 height 34
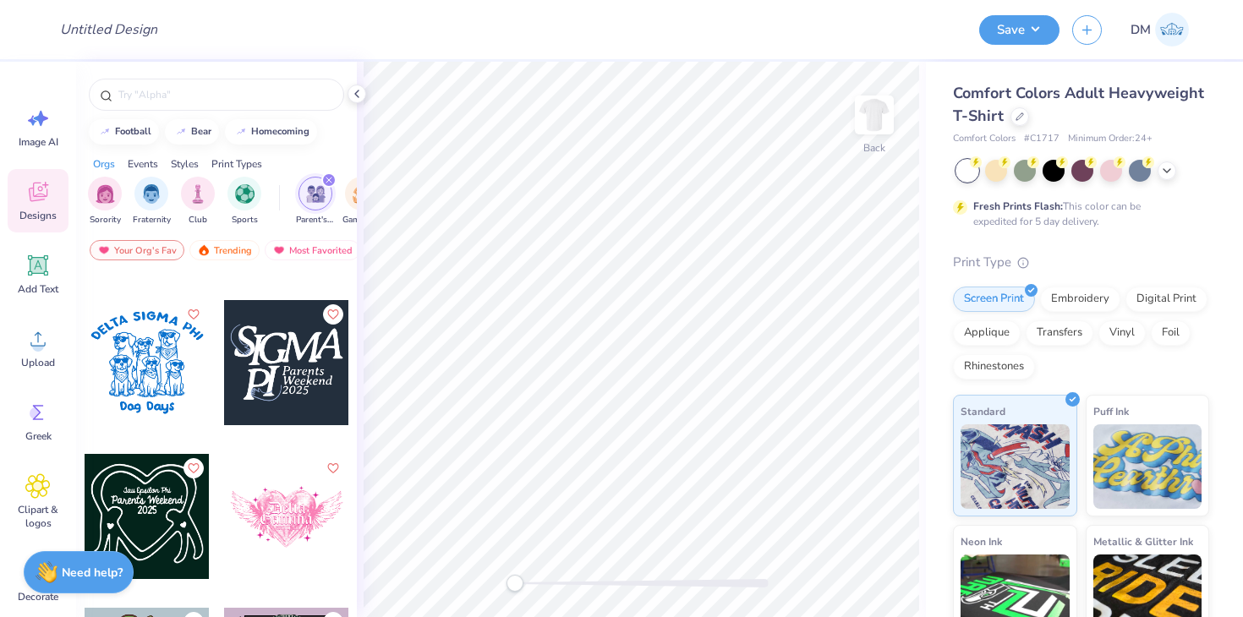
scroll to position [2127, 0]
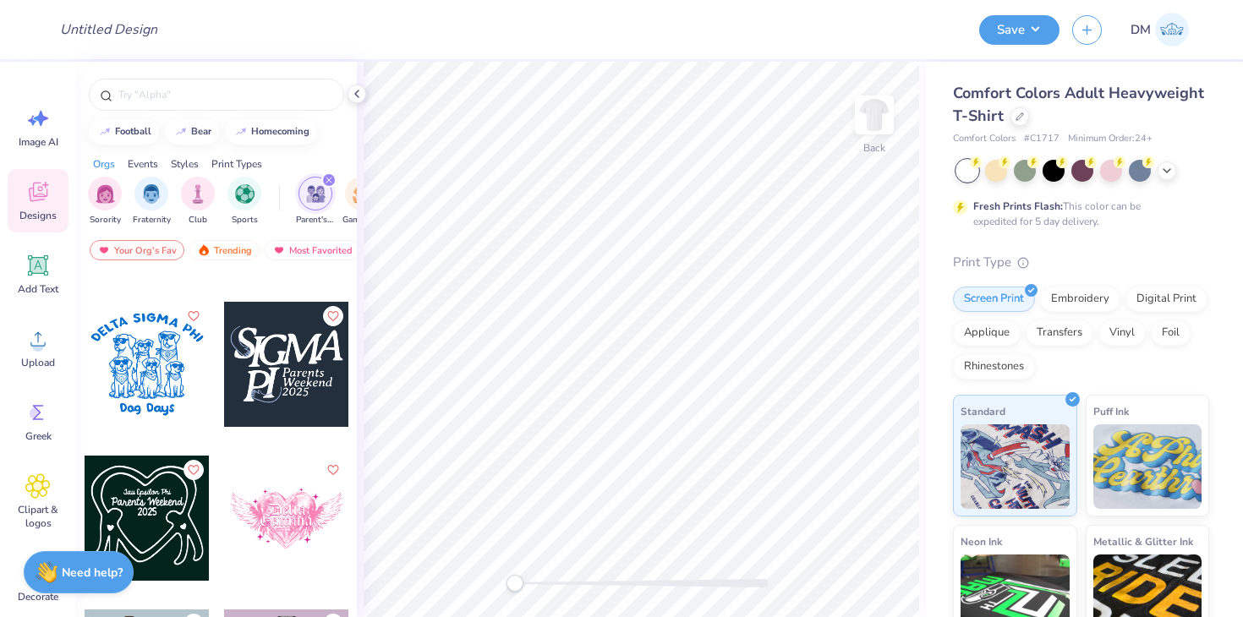
click at [276, 374] on div at bounding box center [286, 364] width 125 height 125
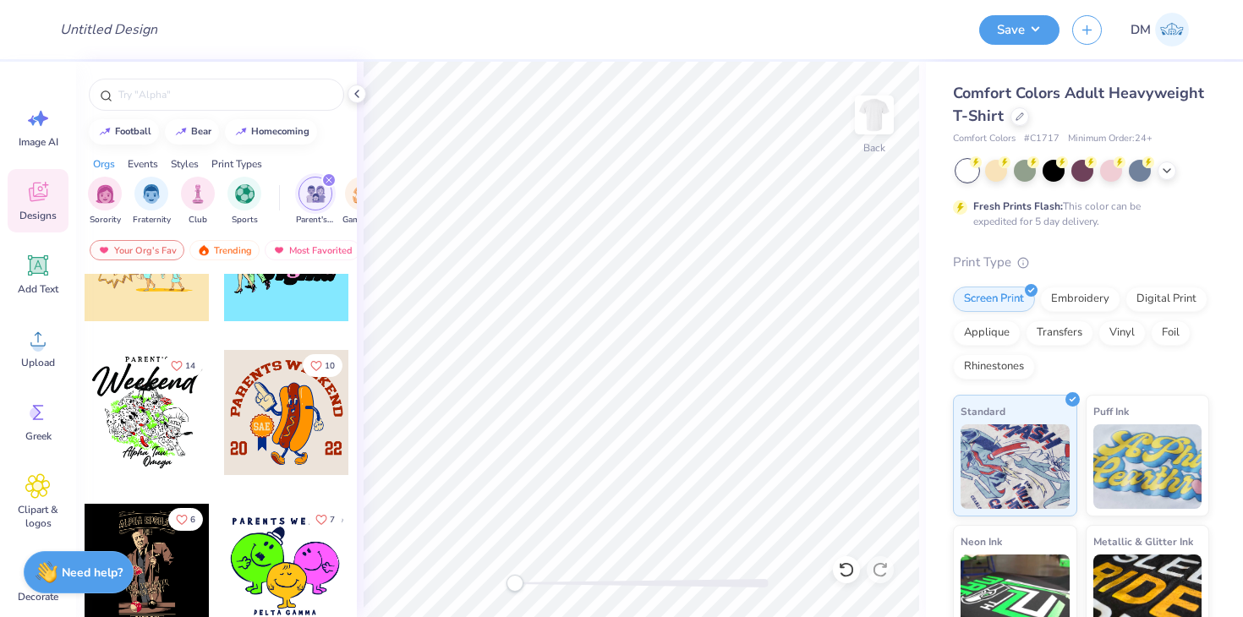
scroll to position [3329, 0]
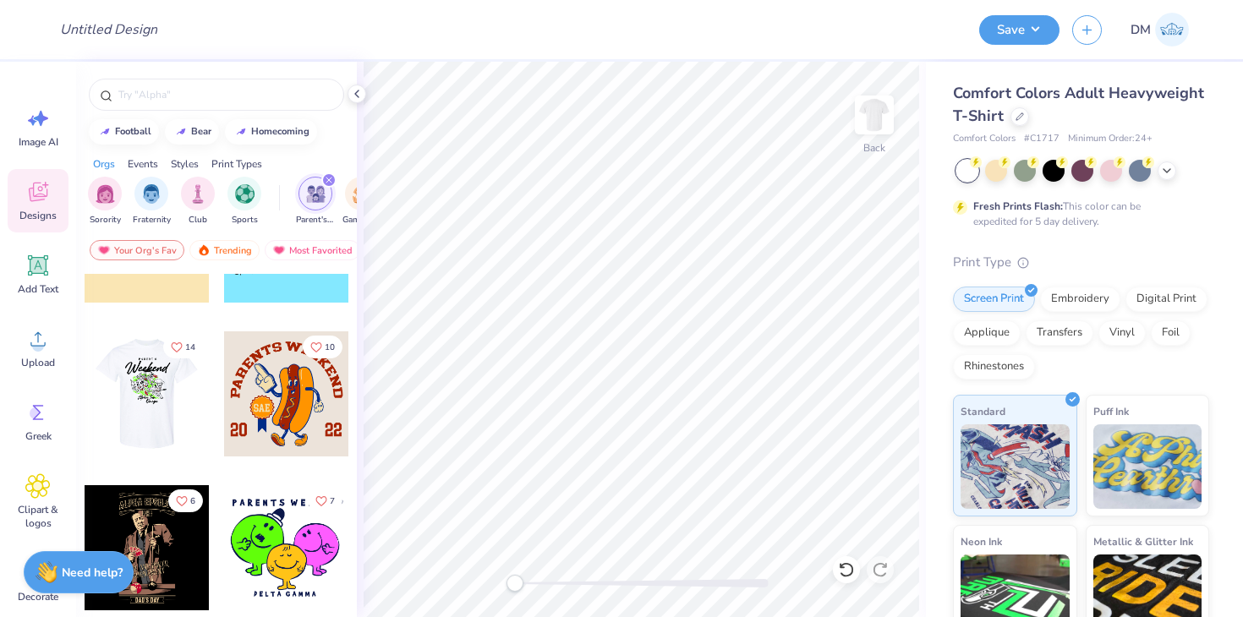
click at [156, 417] on div at bounding box center [146, 393] width 125 height 125
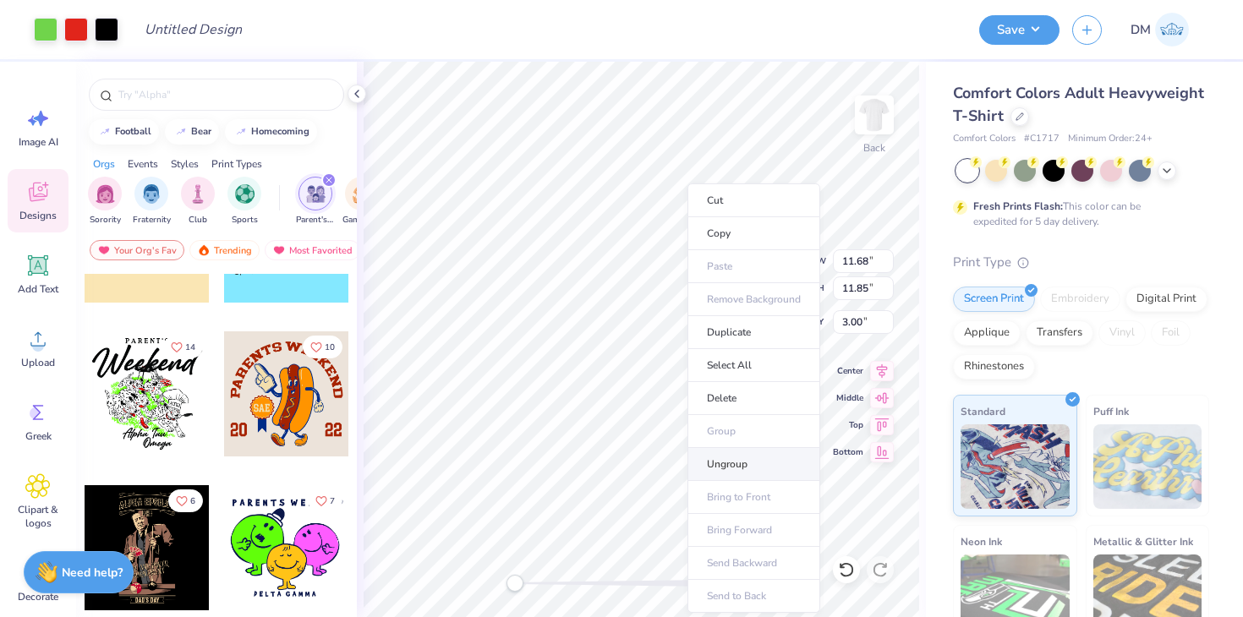
click at [739, 468] on li "Ungroup" at bounding box center [753, 464] width 133 height 33
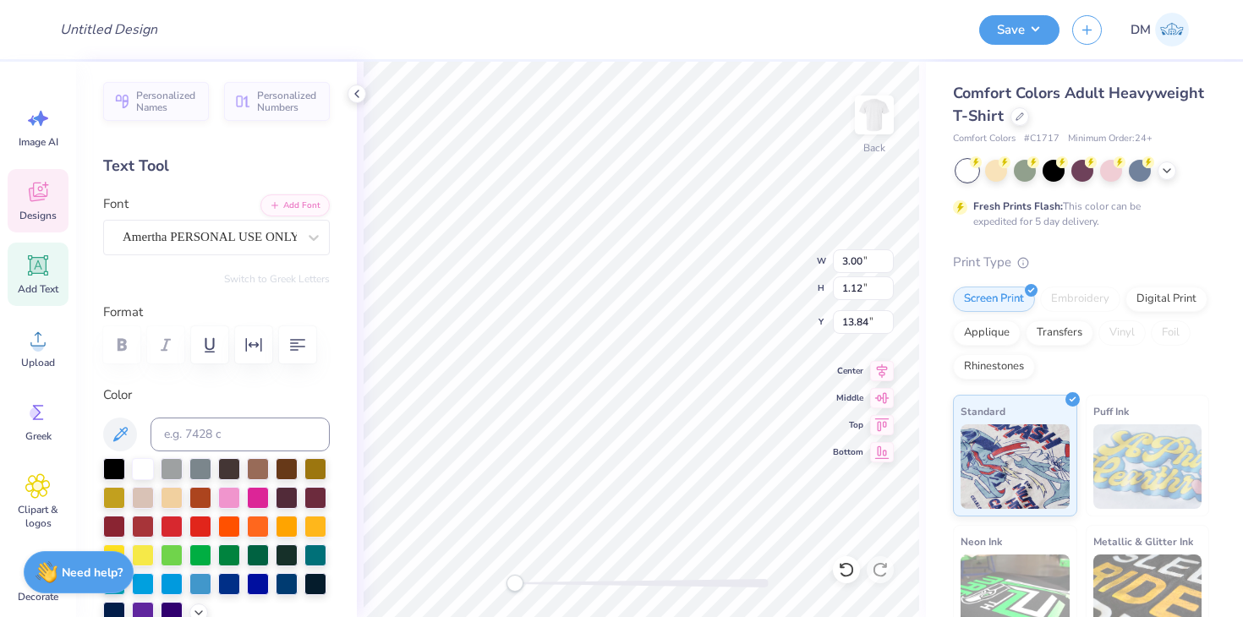
type input "13.84"
type textarea "O"
type textarea "Alpha"
type input "4.61"
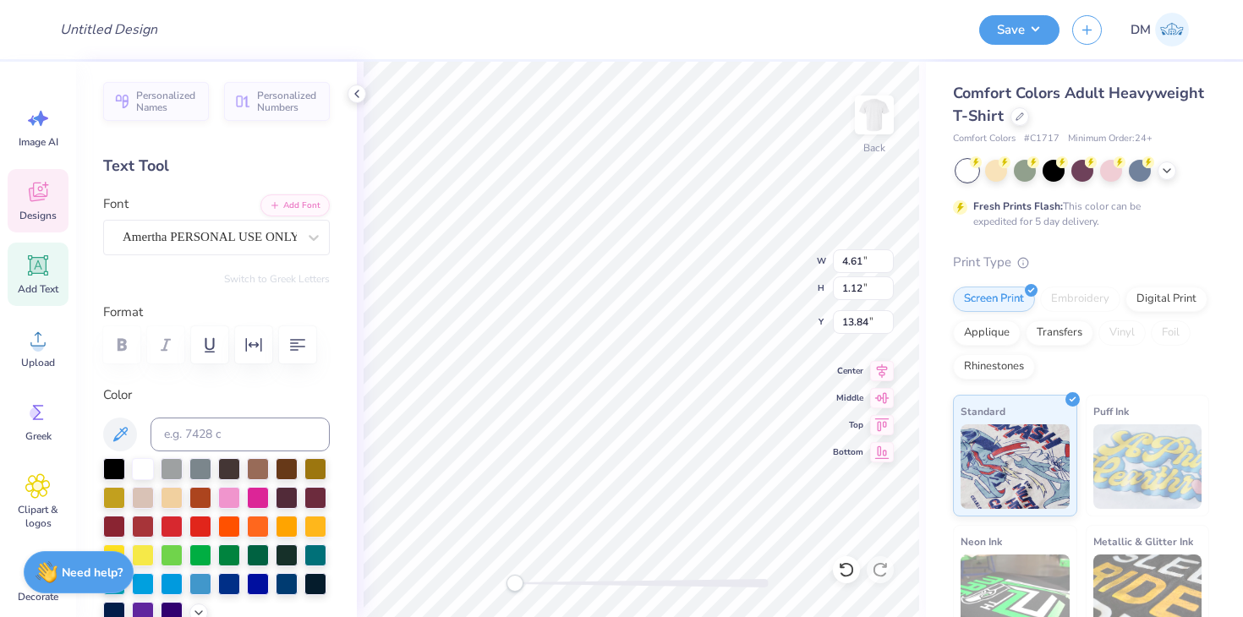
type input "12.72"
type textarea "A"
type textarea "Pi Kappa"
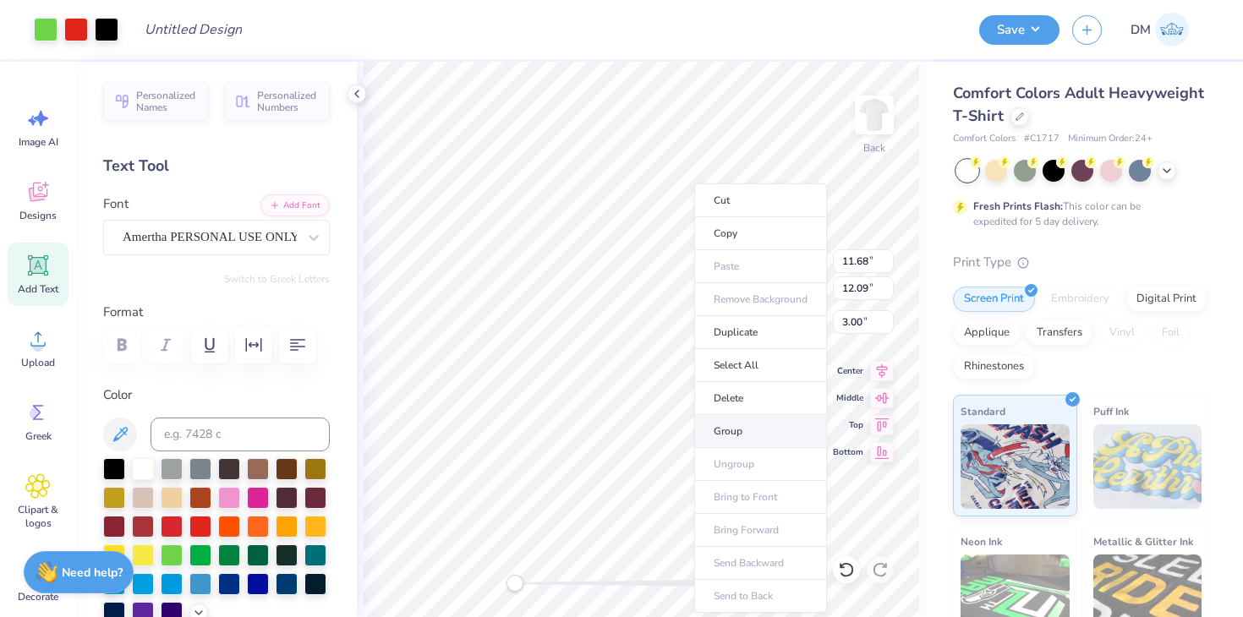
click at [715, 431] on li "Group" at bounding box center [760, 431] width 133 height 33
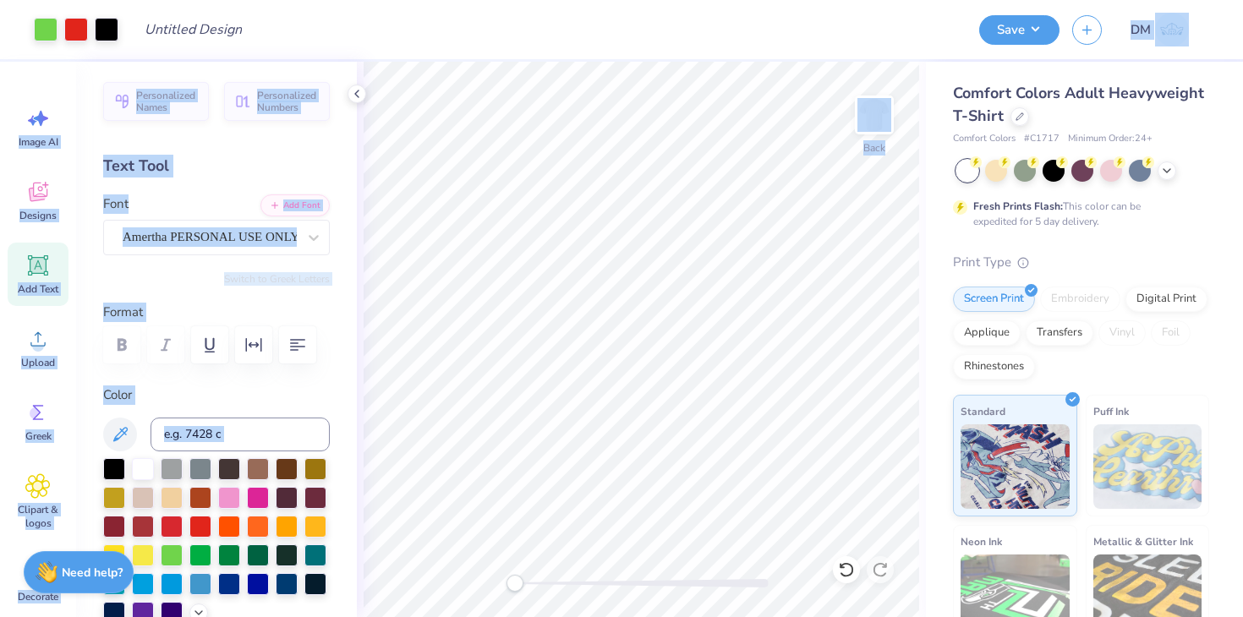
click at [1006, 60] on div "Art colors Design Title Save DM Image AI Designs Add Text Upload Greek Clipart …" at bounding box center [621, 308] width 1243 height 617
click at [1006, 26] on button "Save" at bounding box center [1019, 28] width 80 height 30
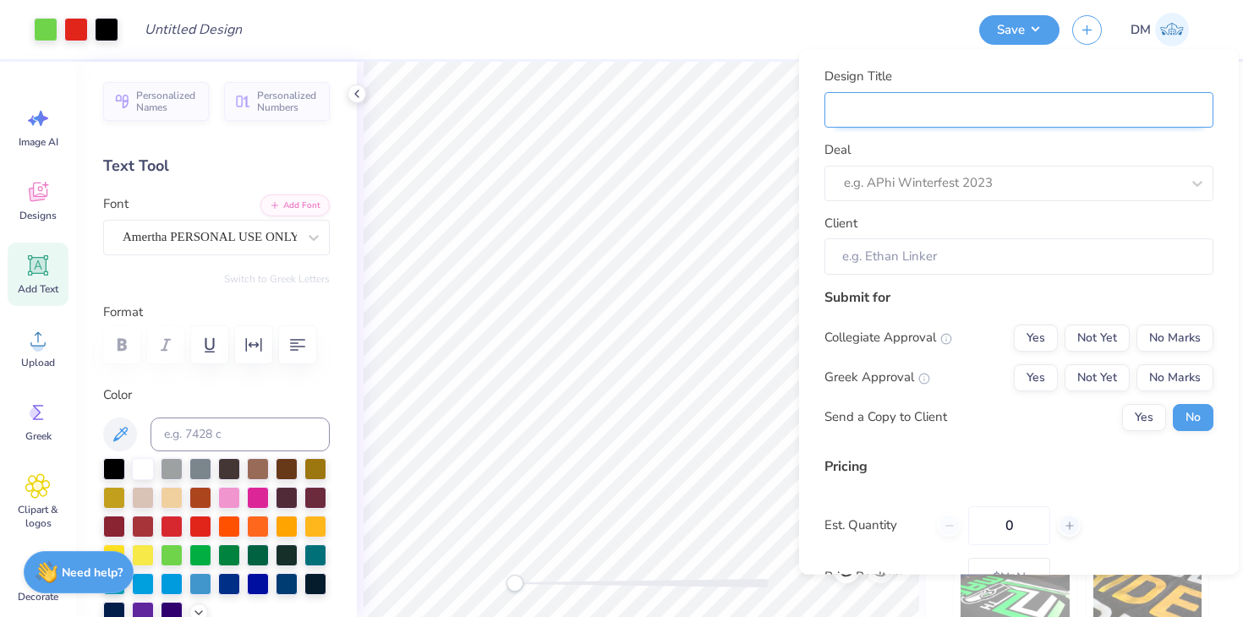
click at [994, 123] on input "Design Title" at bounding box center [1018, 109] width 389 height 36
type input "P"
type input "Pi"
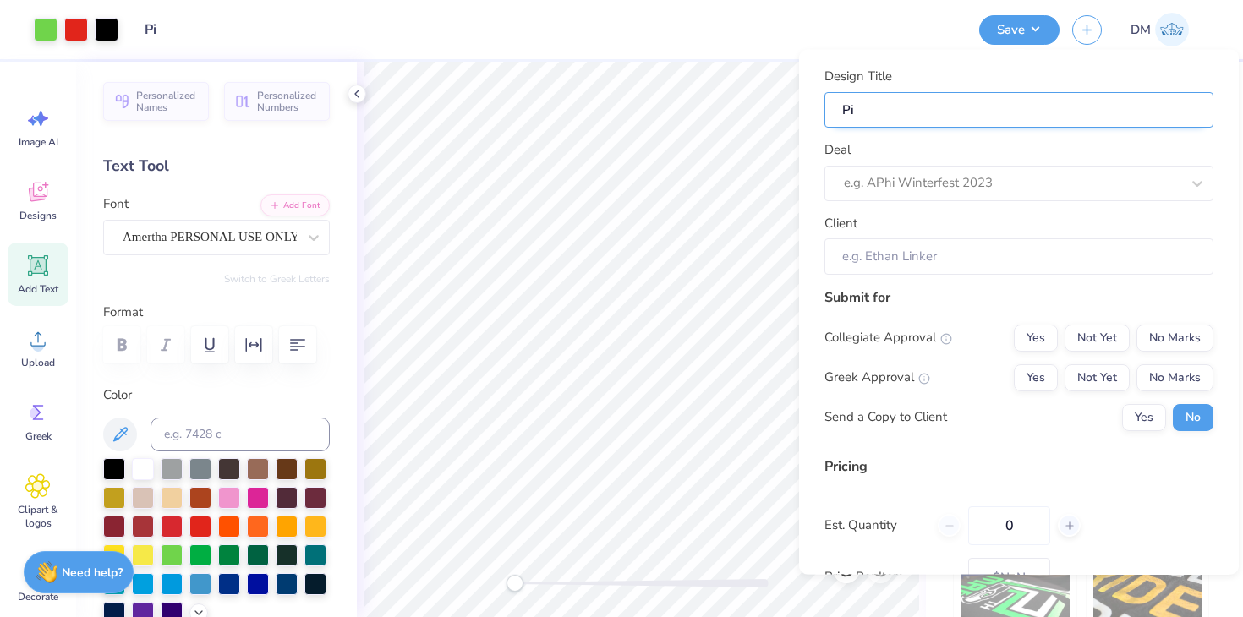
type input "Pi"
type input "Pi K"
type input "Pi Ka"
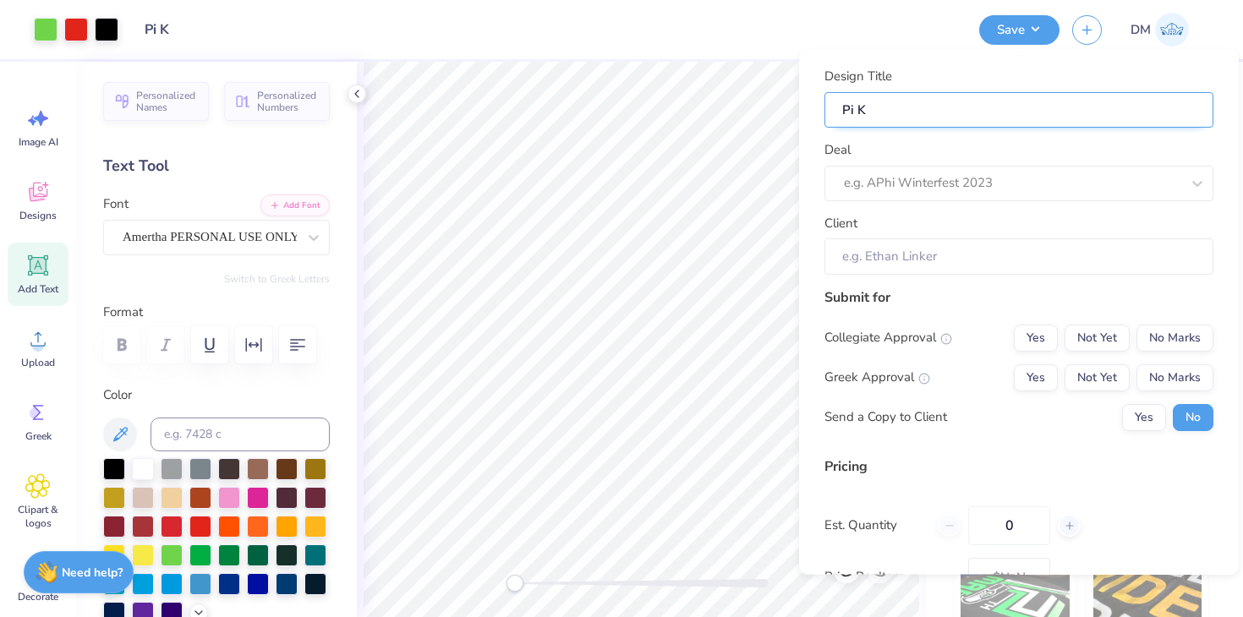
type input "Pi Ka"
type input "Pi Kap"
type input "Pi [PERSON_NAME]"
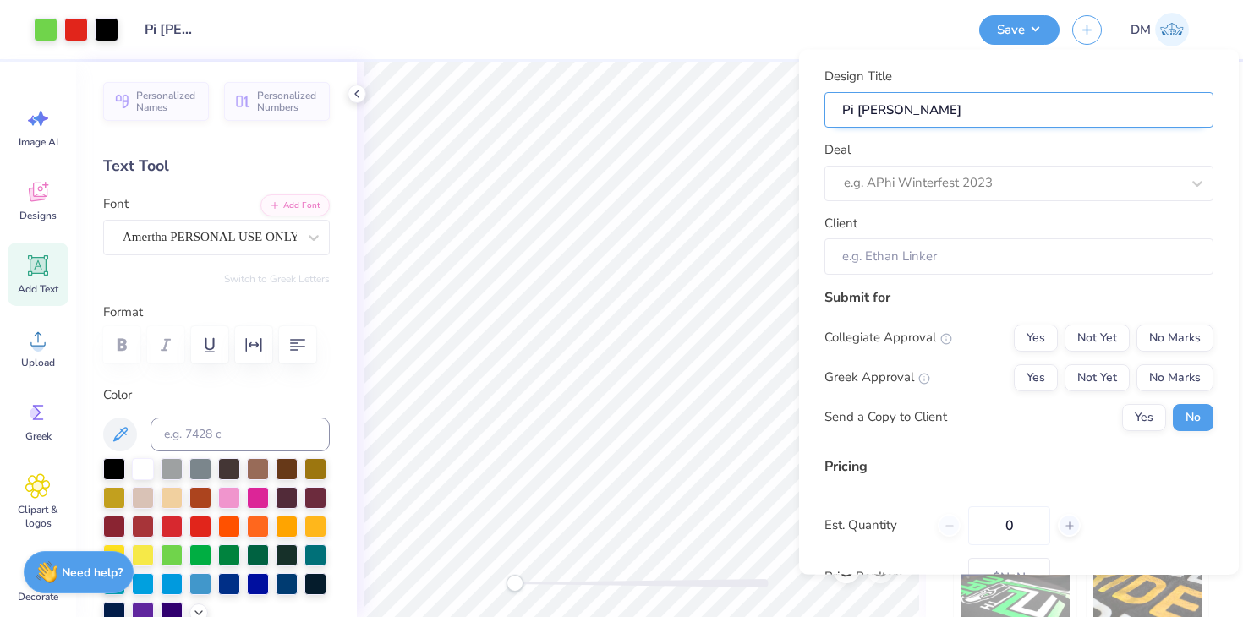
type input "Pi Kappa"
type input "Pi Kappa A"
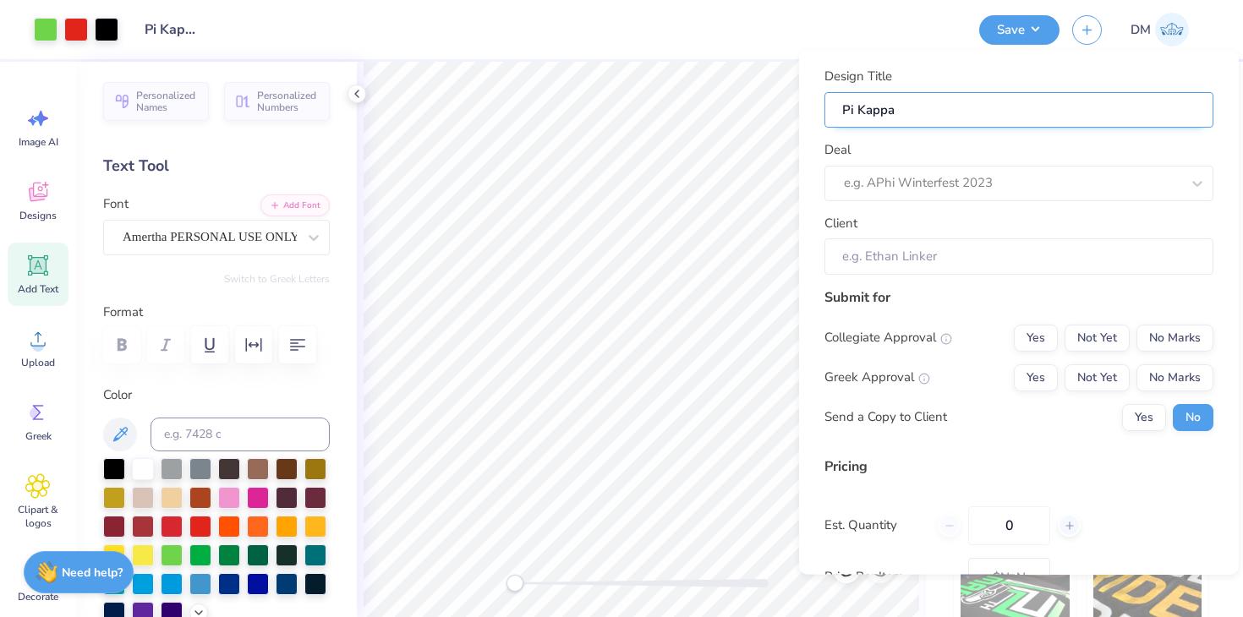
type input "Pi Kappa A"
type input "Pi Kappa AL"
type input "Pi Kappa ALp"
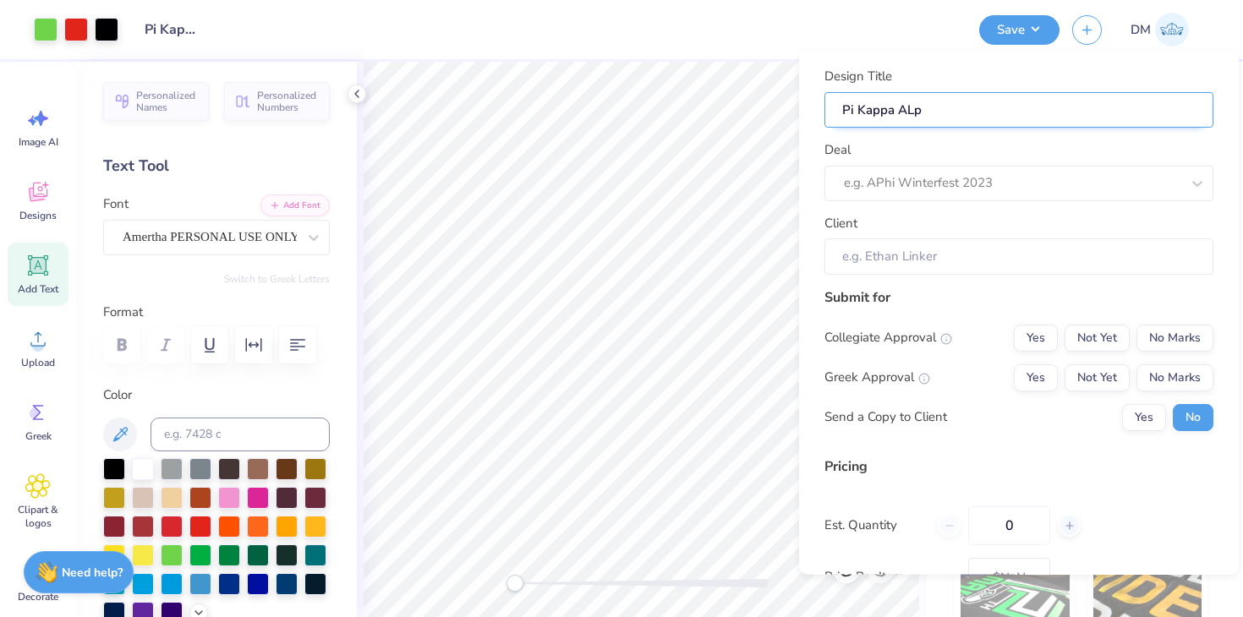
type input "Pi Kappa ALph"
type input "Pi Kappa ALpha"
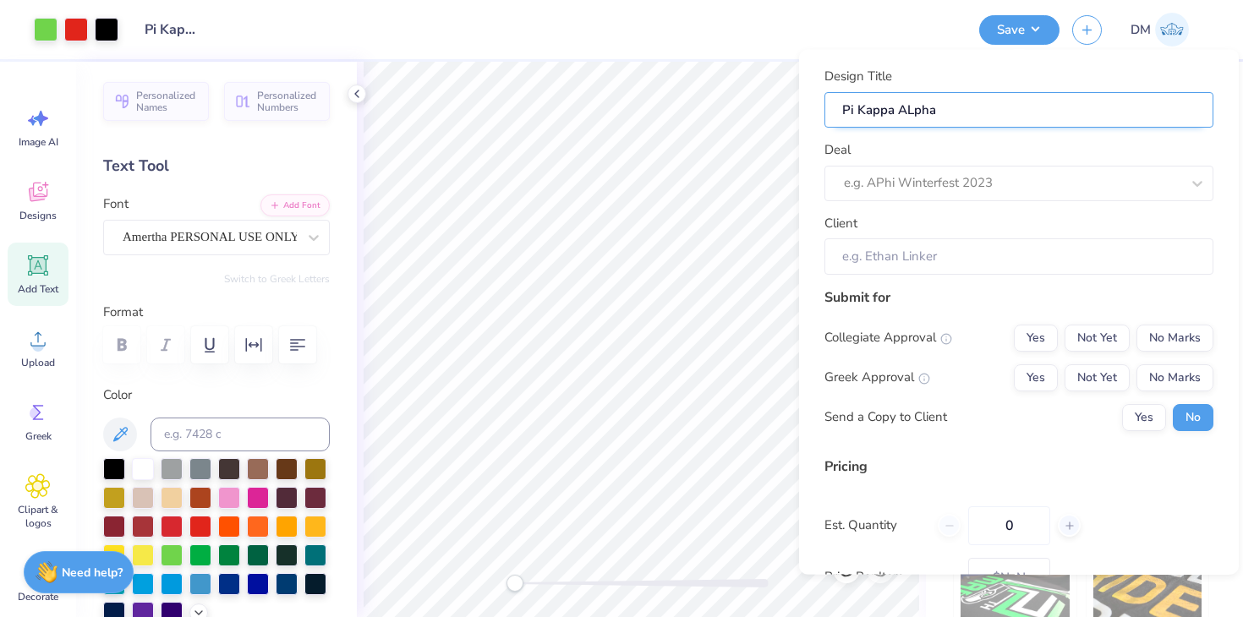
type input "Pi Kappa ALpha"
type input "Pi Kappa ALph"
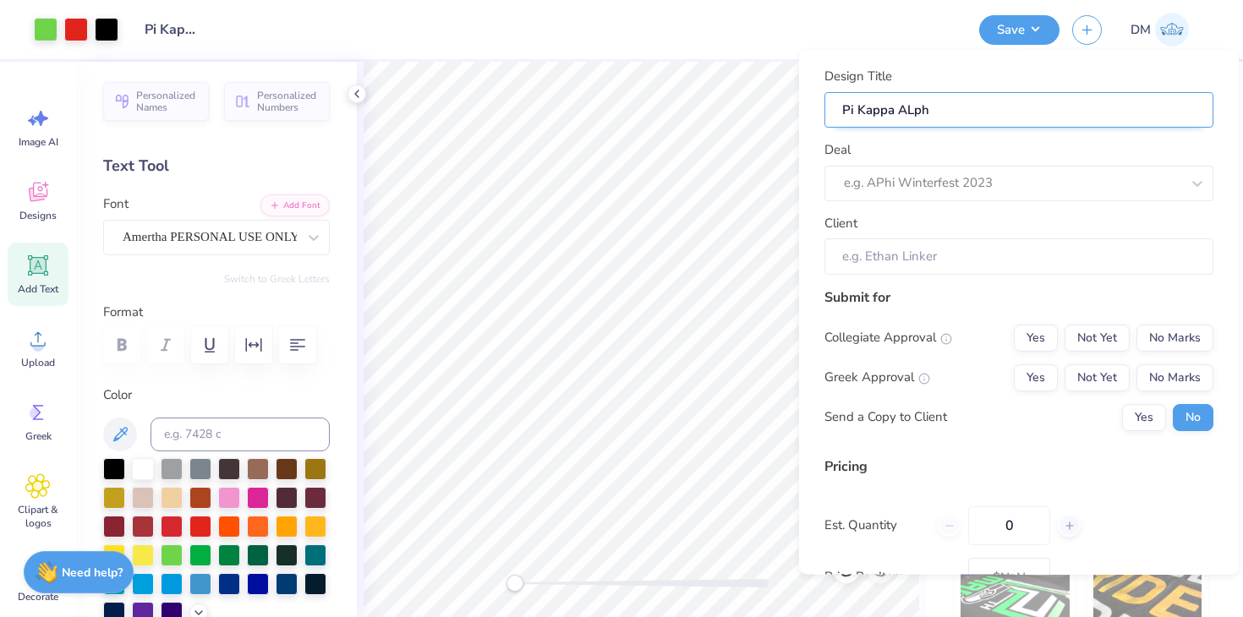
type input "Pi Kappa ALp"
type input "Pi Kappa AL"
type input "Pi Kappa A"
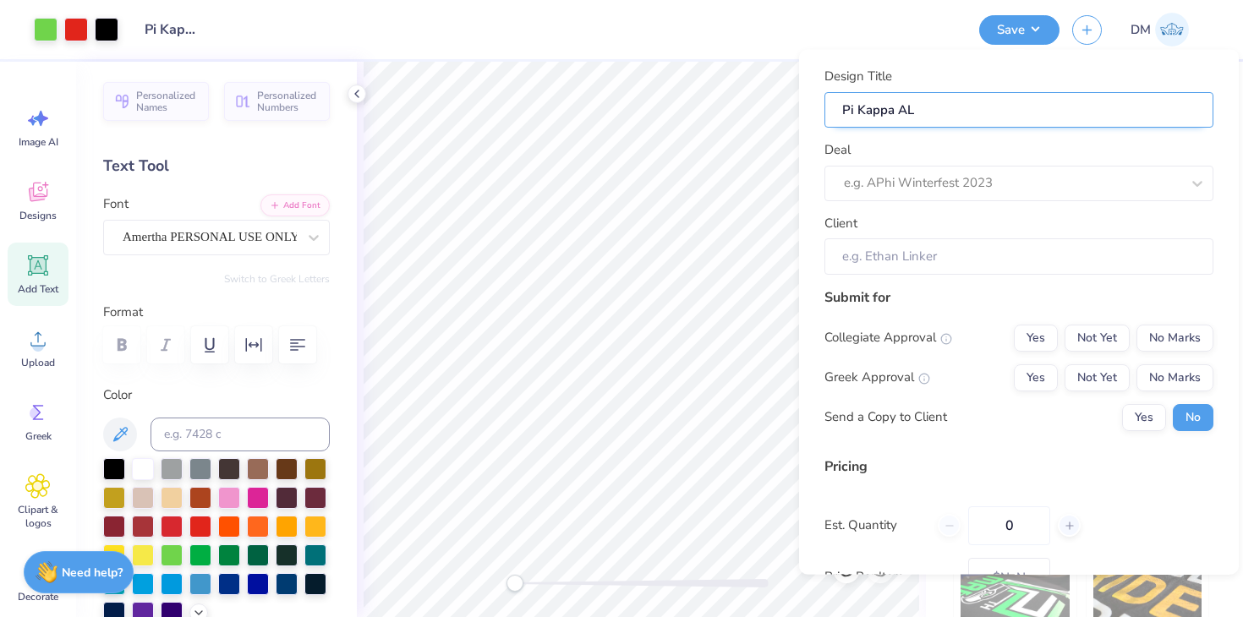
type input "Pi Kappa A"
type input "Pi Kappa Al"
type input "Pi Kappa Alp"
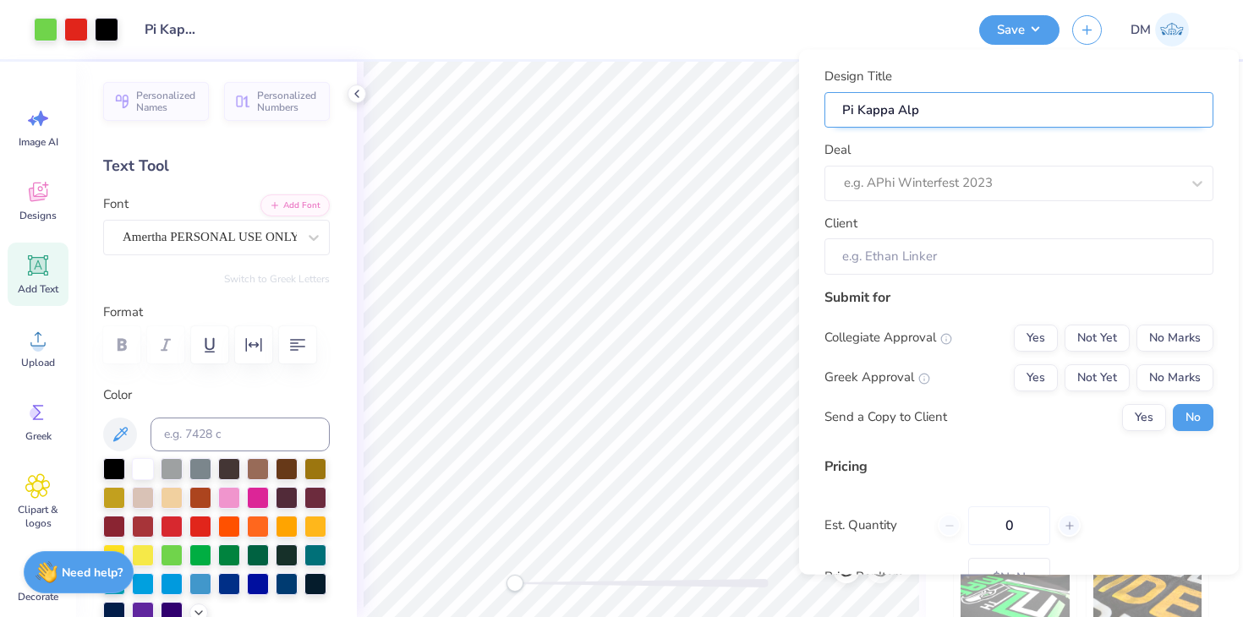
type input "Pi Kappa Alph"
type input "Pi Kappa Alpha"
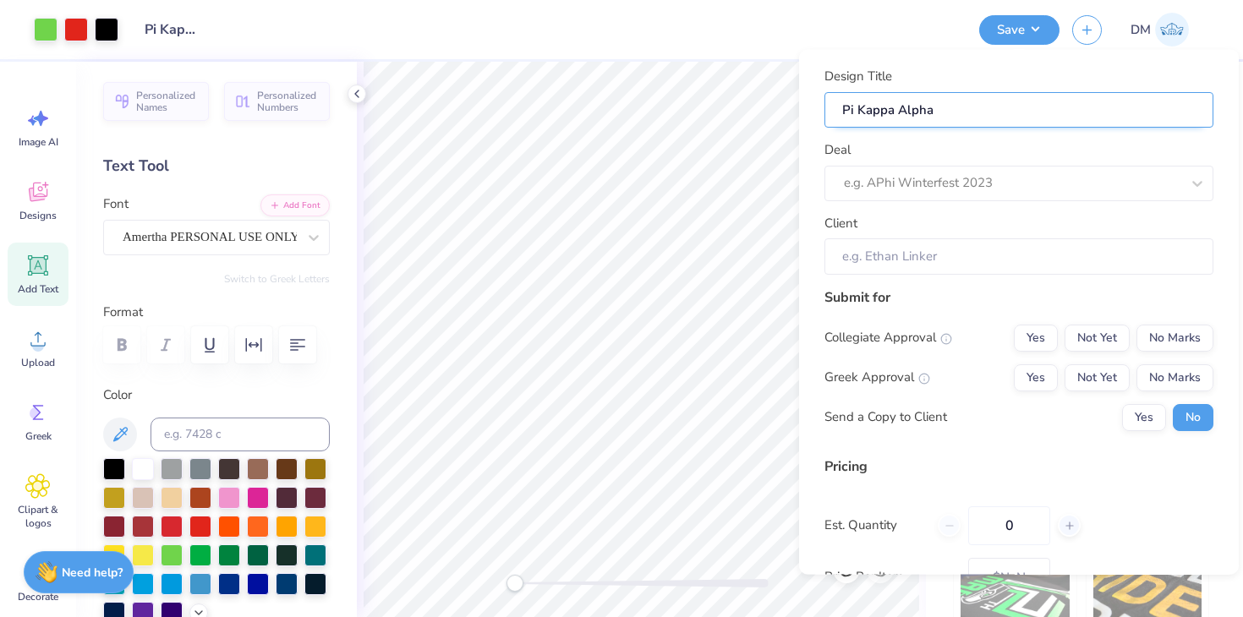
type input "Pi Kappa Alpha"
type input "Pi Kappa Alpha M"
type input "Pi Kappa Alpha Me"
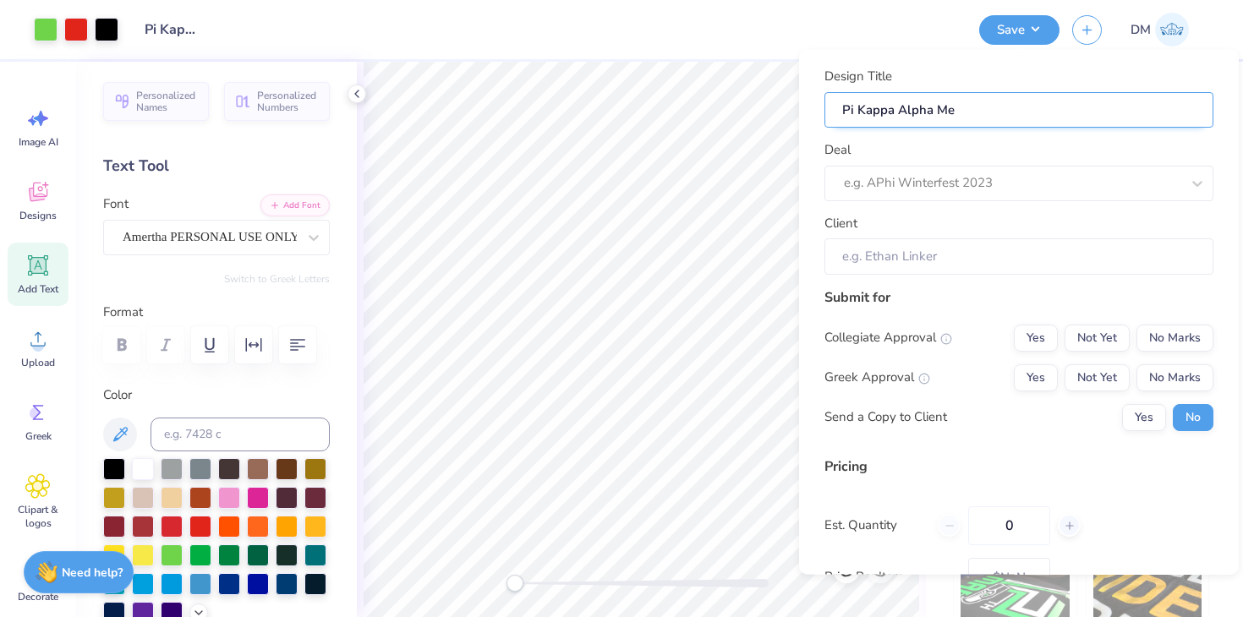
type input "Pi Kappa Alpha Mer"
type input "Pi Kappa Alpha Merc"
type input "Pi Kappa Alpha Merch"
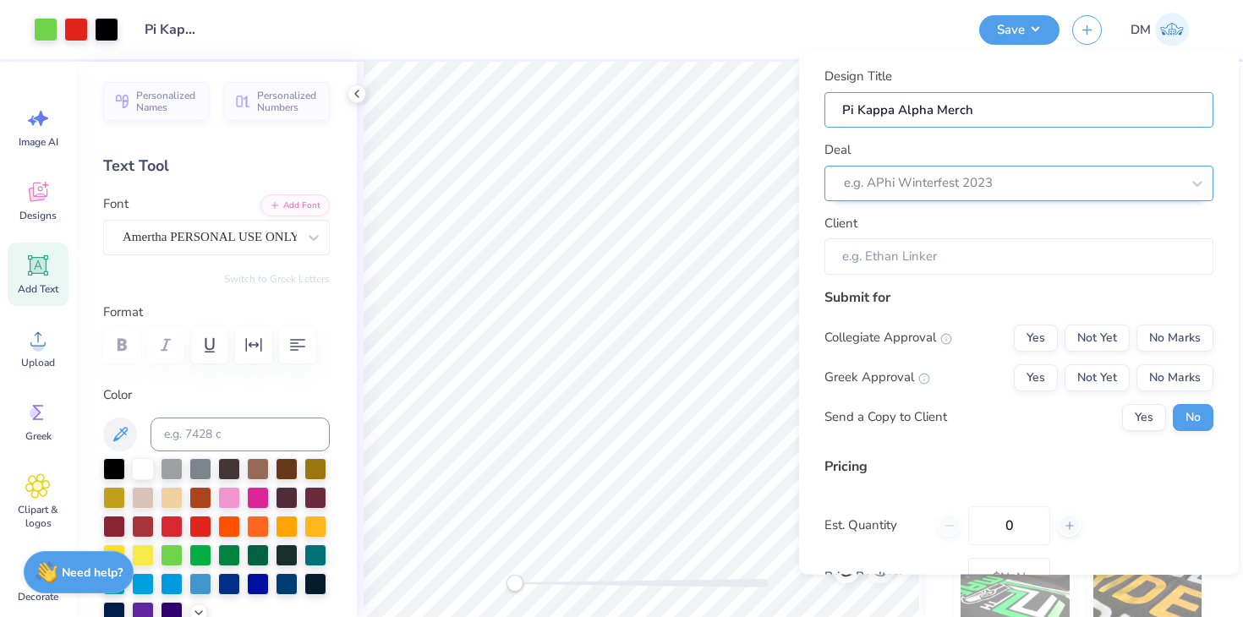
type input "Pi Kappa Alpha Merch"
click at [993, 172] on div at bounding box center [1012, 183] width 337 height 23
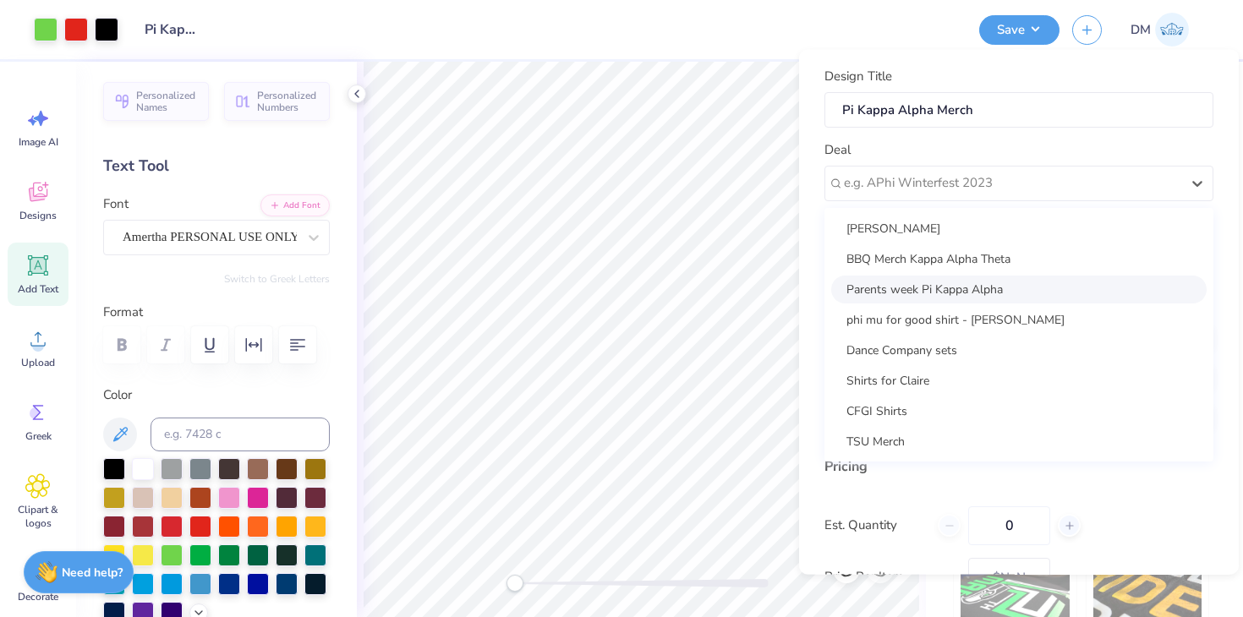
click at [970, 286] on div "Parents week Pi Kappa Alpha" at bounding box center [1018, 289] width 375 height 28
type input "[PERSON_NAME]"
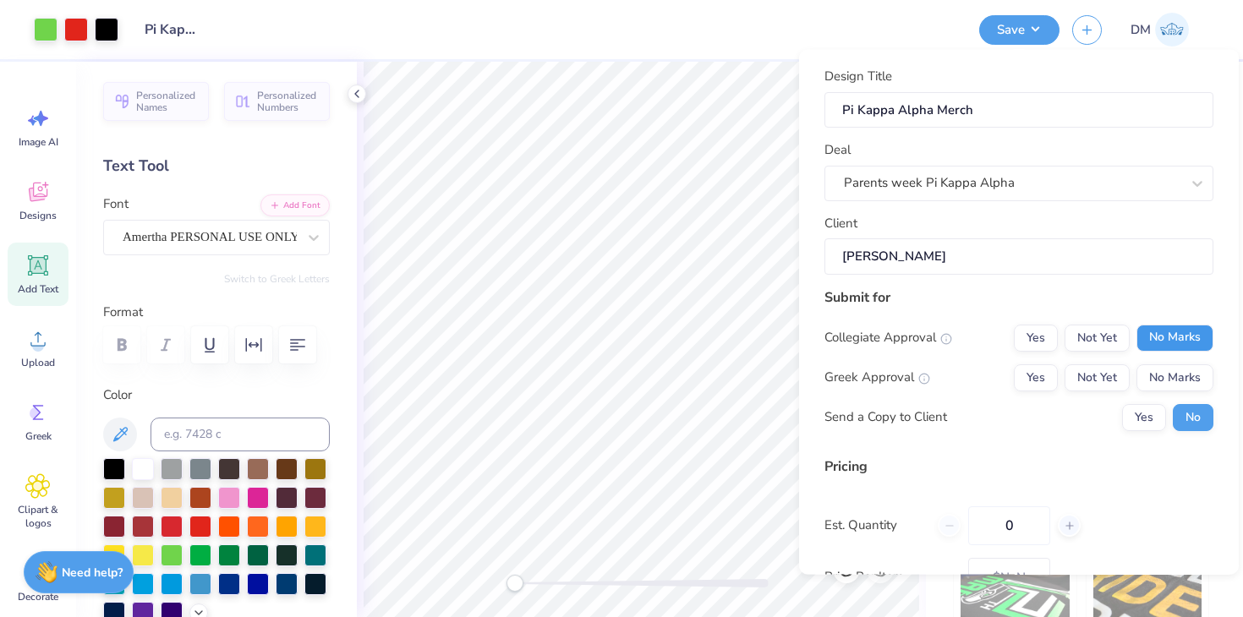
click at [1169, 337] on button "No Marks" at bounding box center [1174, 337] width 77 height 27
click at [1125, 379] on button "Not Yet" at bounding box center [1097, 377] width 65 height 27
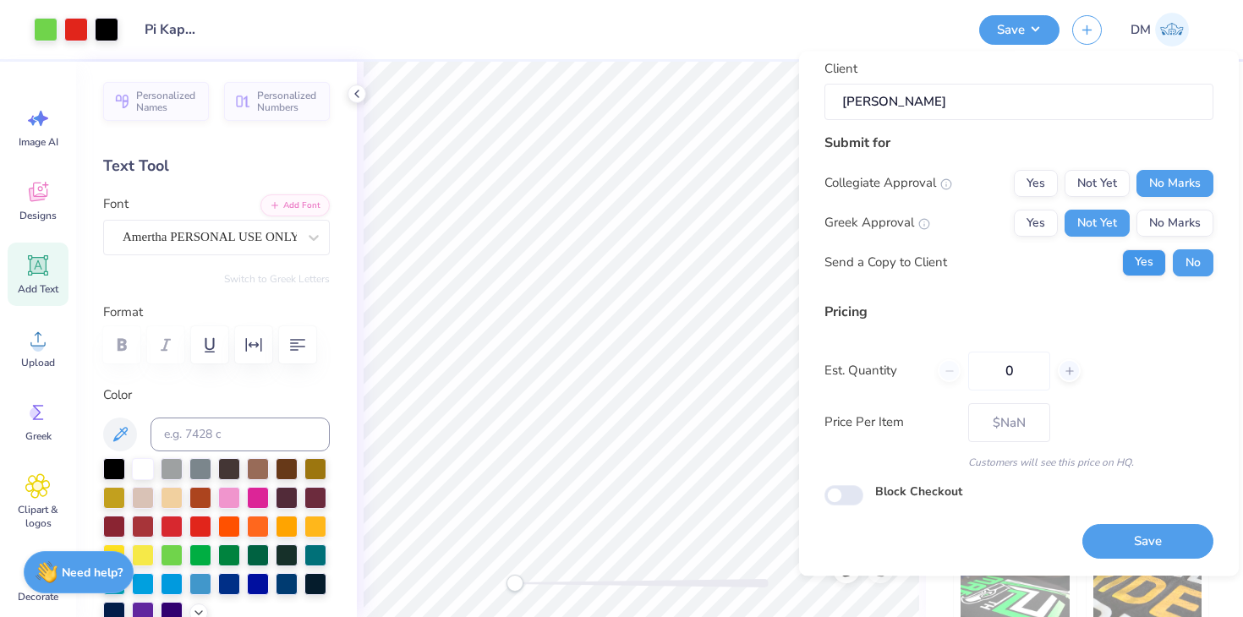
click at [1136, 532] on button "Save" at bounding box center [1147, 542] width 131 height 35
